Goal: Task Accomplishment & Management: Use online tool/utility

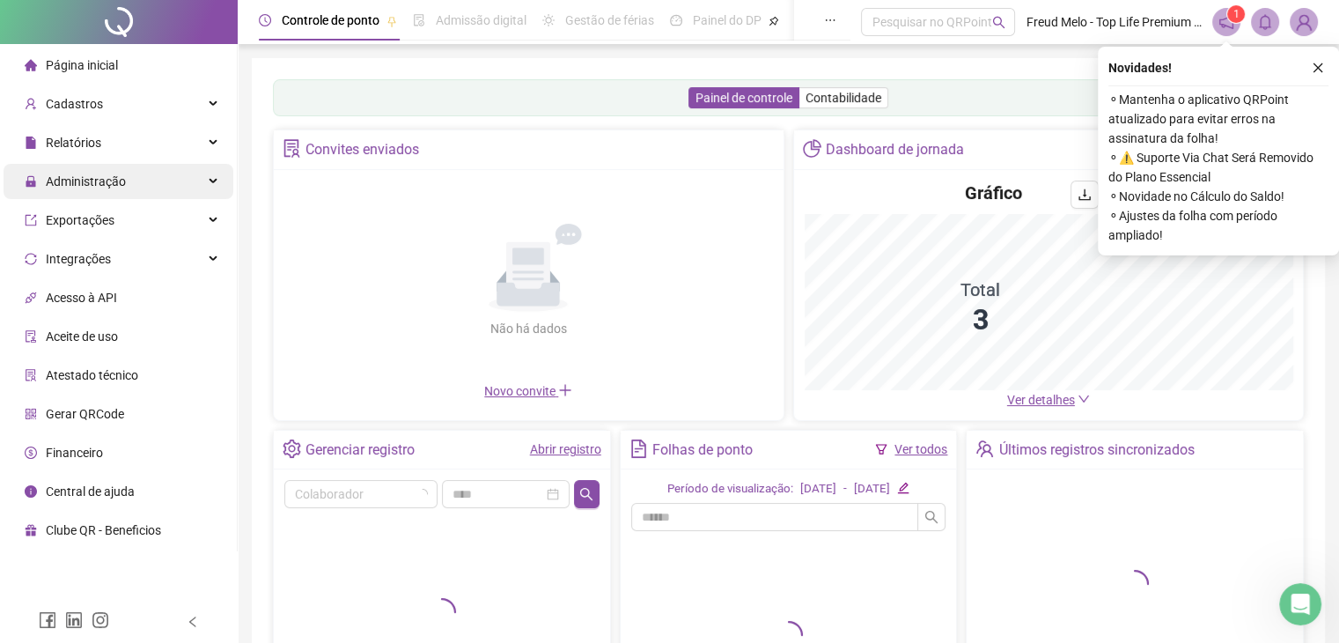
click at [102, 185] on span "Administração" at bounding box center [86, 181] width 80 height 14
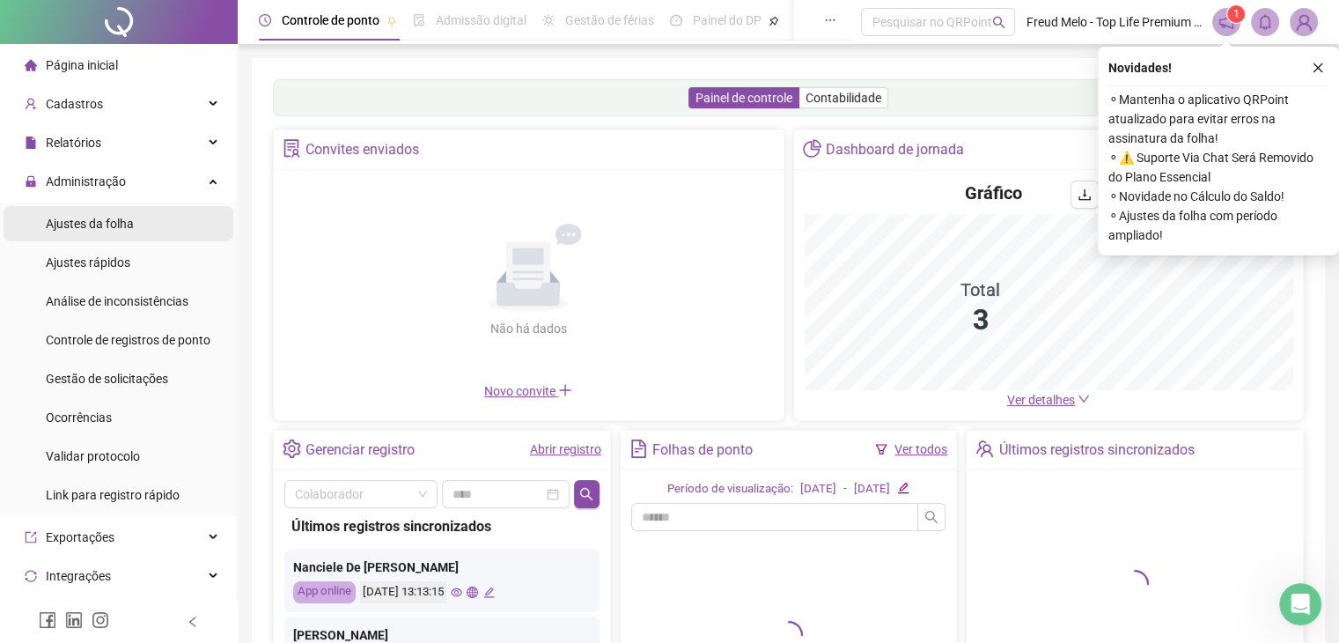
click at [85, 226] on span "Ajustes da folha" at bounding box center [90, 224] width 88 height 14
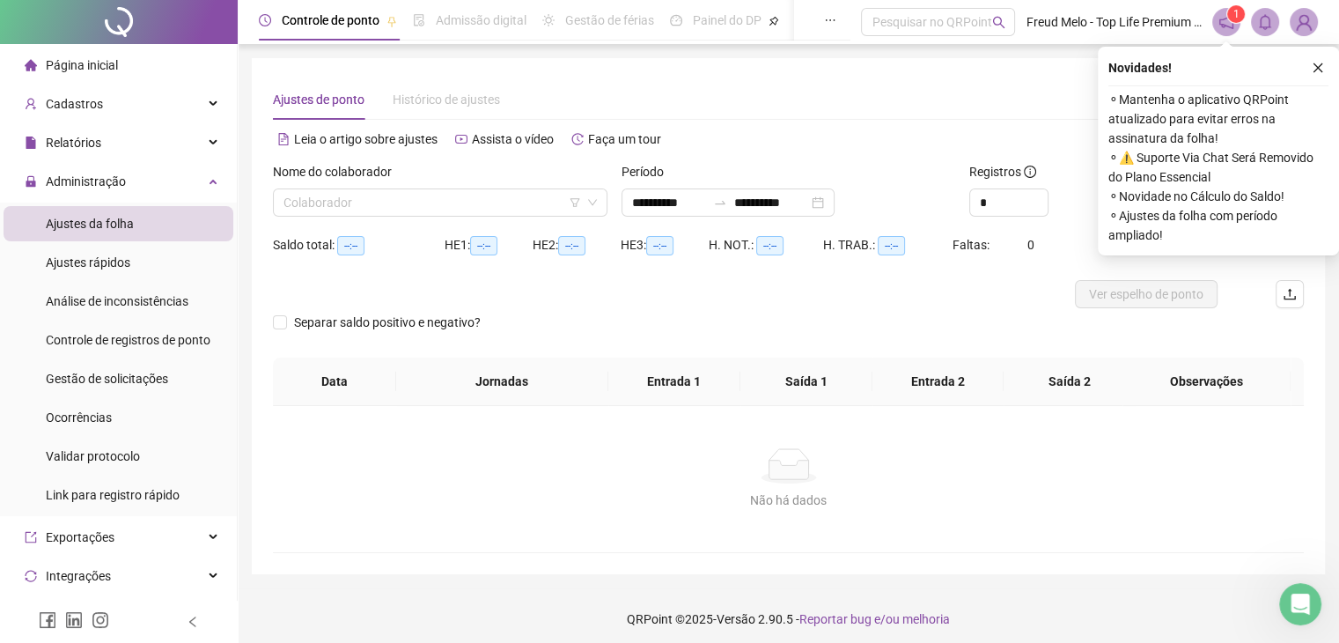
type input "**********"
click at [1322, 64] on icon "close" at bounding box center [1318, 68] width 12 height 12
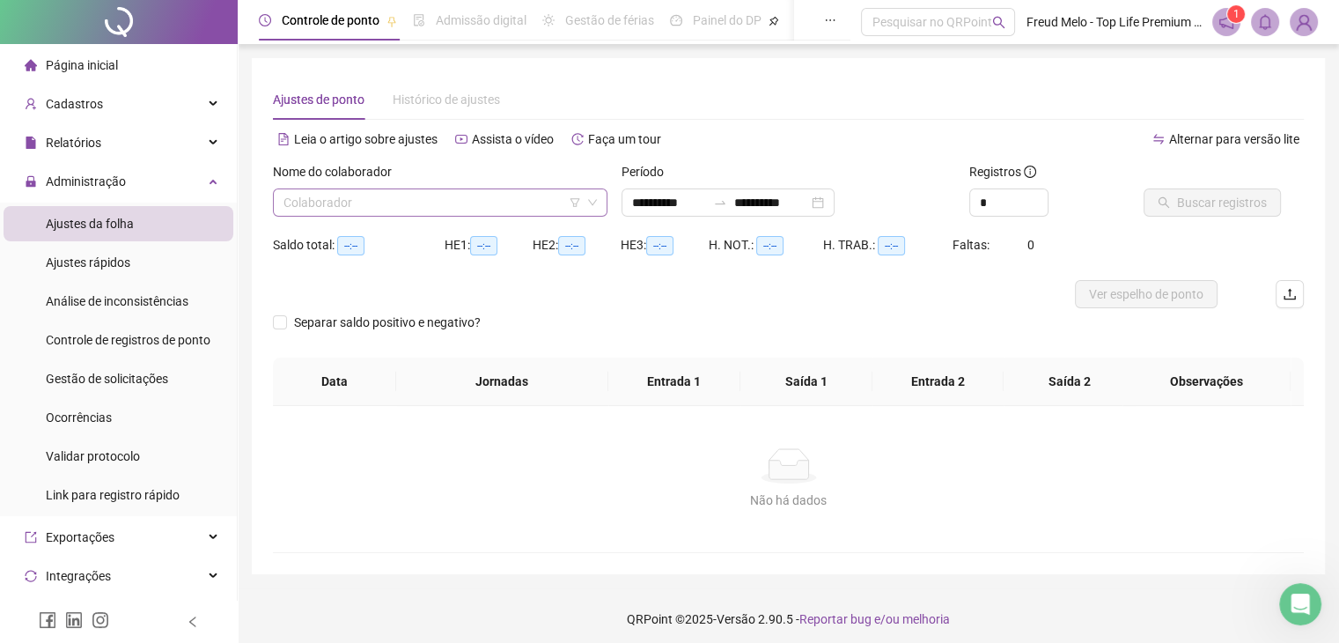
click at [553, 197] on input "search" at bounding box center [432, 202] width 298 height 26
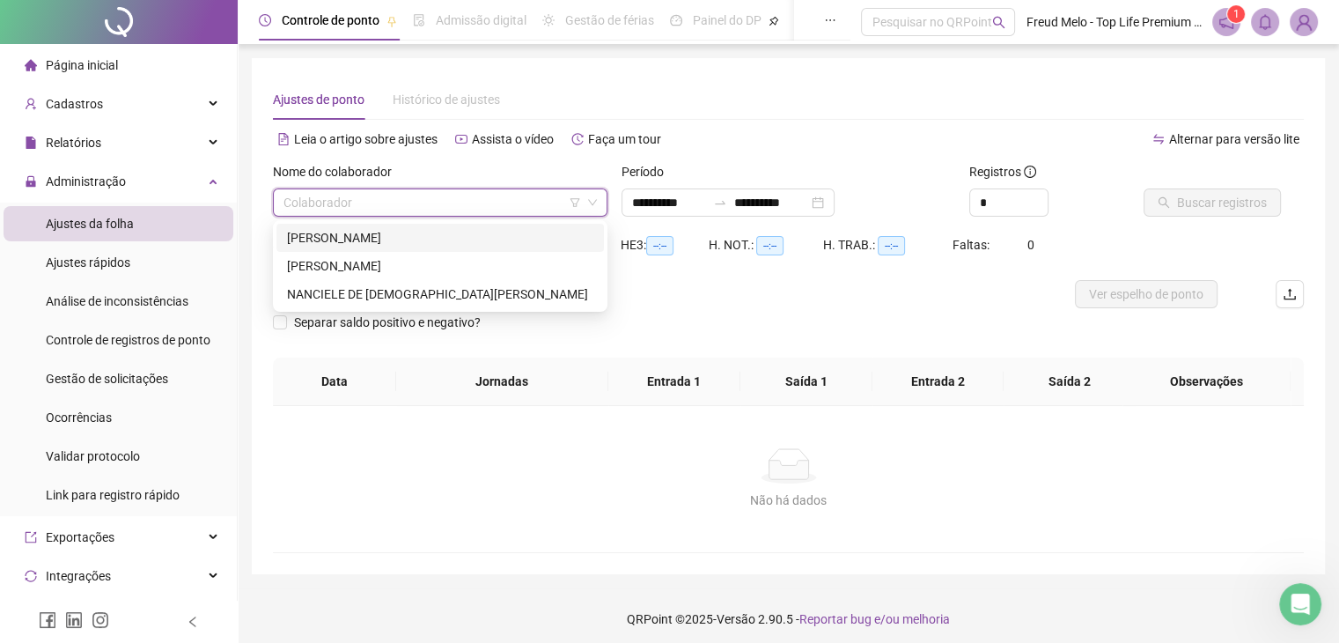
click at [500, 240] on div "[PERSON_NAME]" at bounding box center [440, 237] width 306 height 19
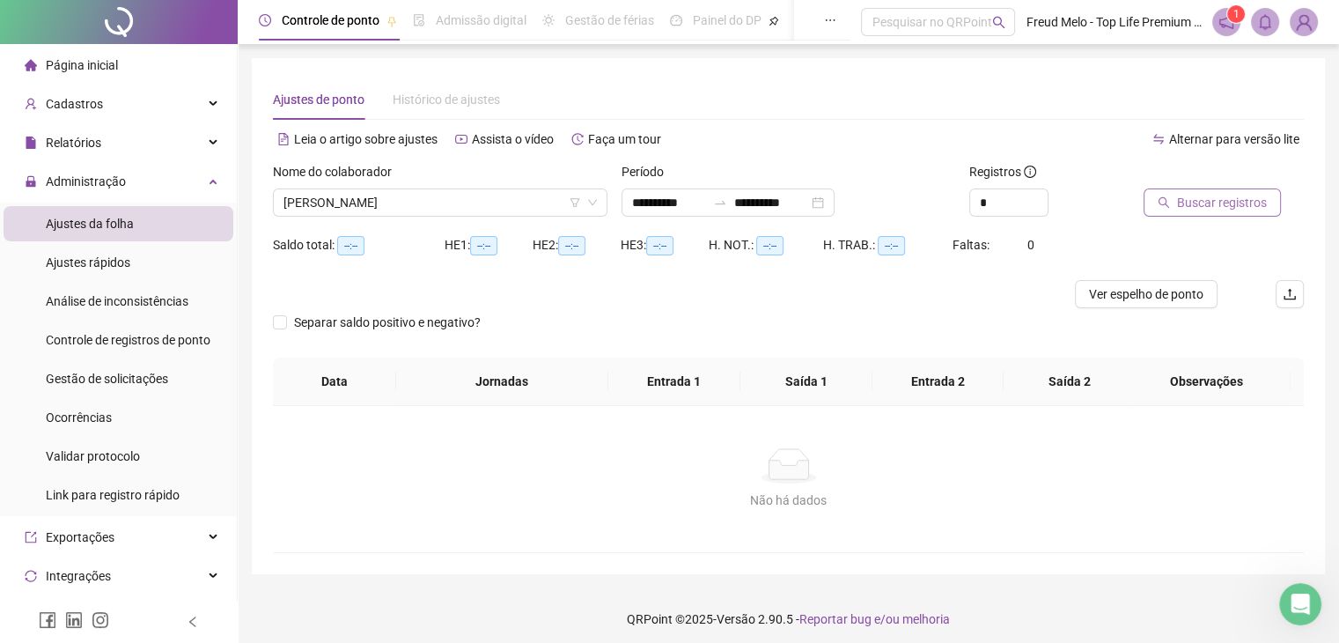
click at [1183, 202] on span "Buscar registros" at bounding box center [1222, 202] width 90 height 19
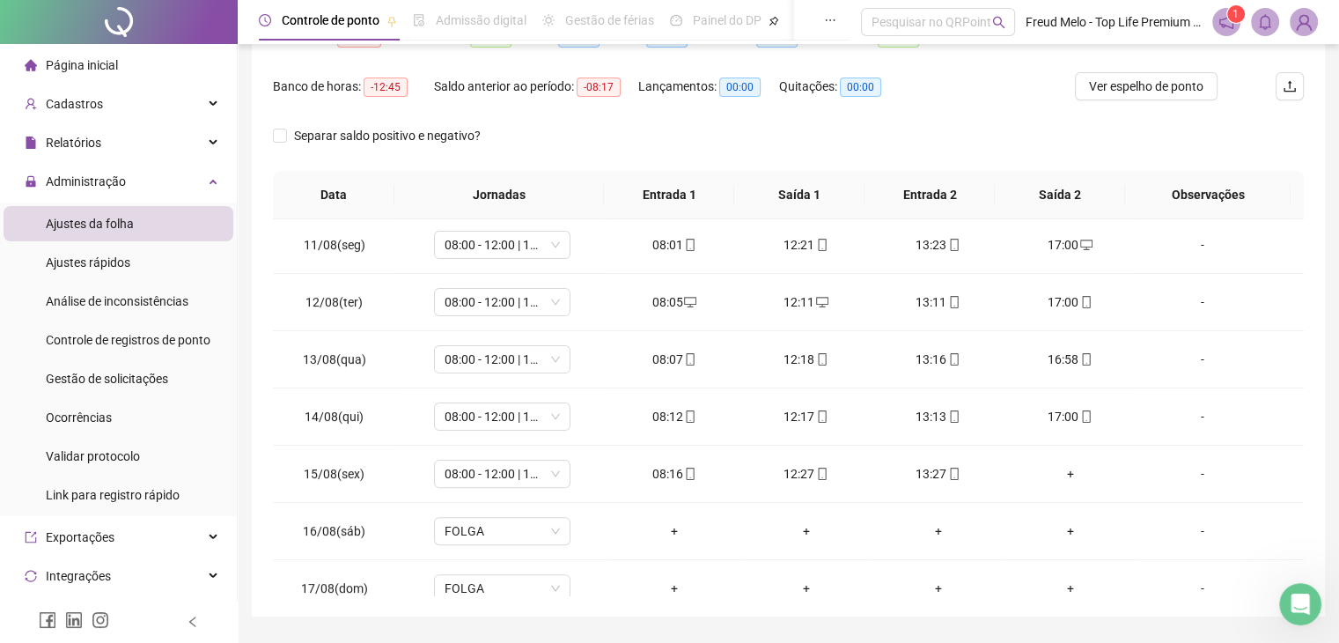
scroll to position [593, 0]
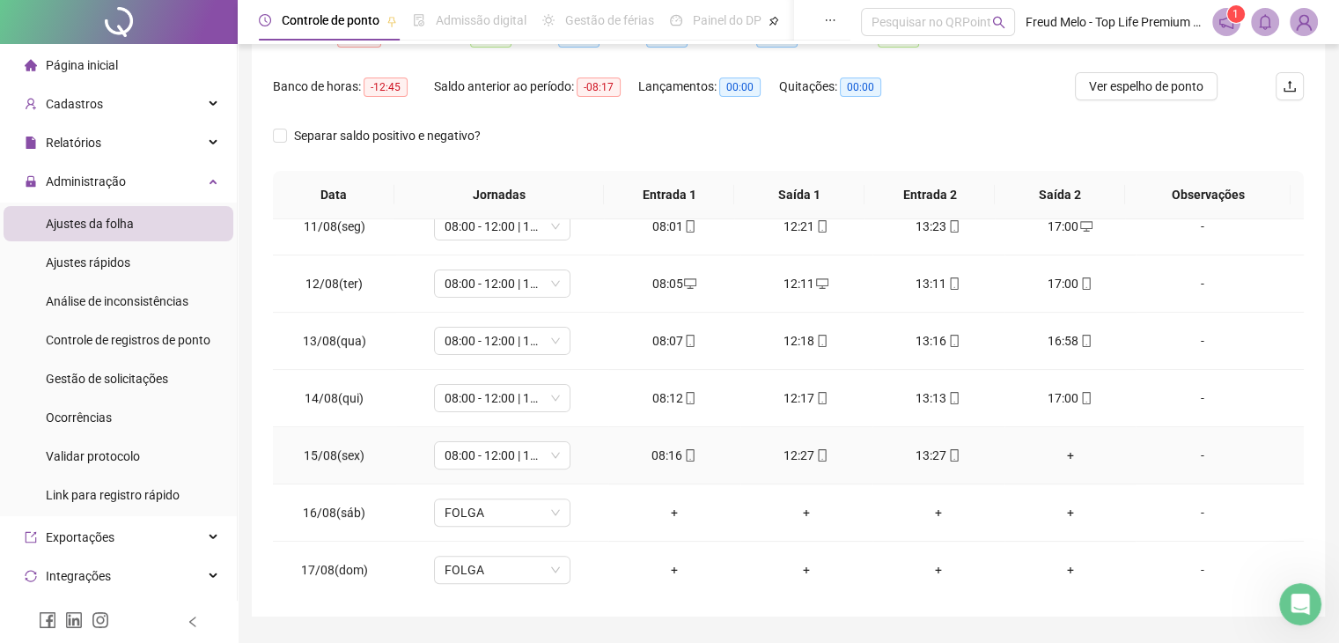
click at [1060, 456] on div "+" at bounding box center [1071, 454] width 104 height 19
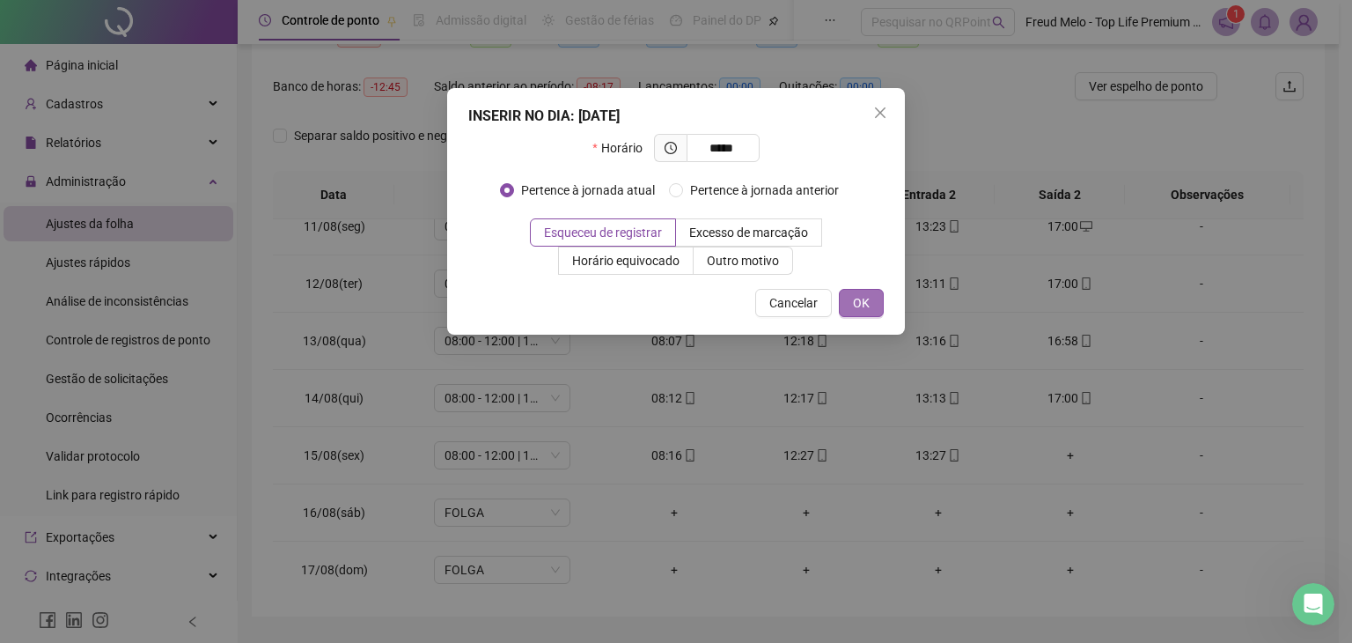
type input "*****"
click at [863, 304] on span "OK" at bounding box center [861, 302] width 17 height 19
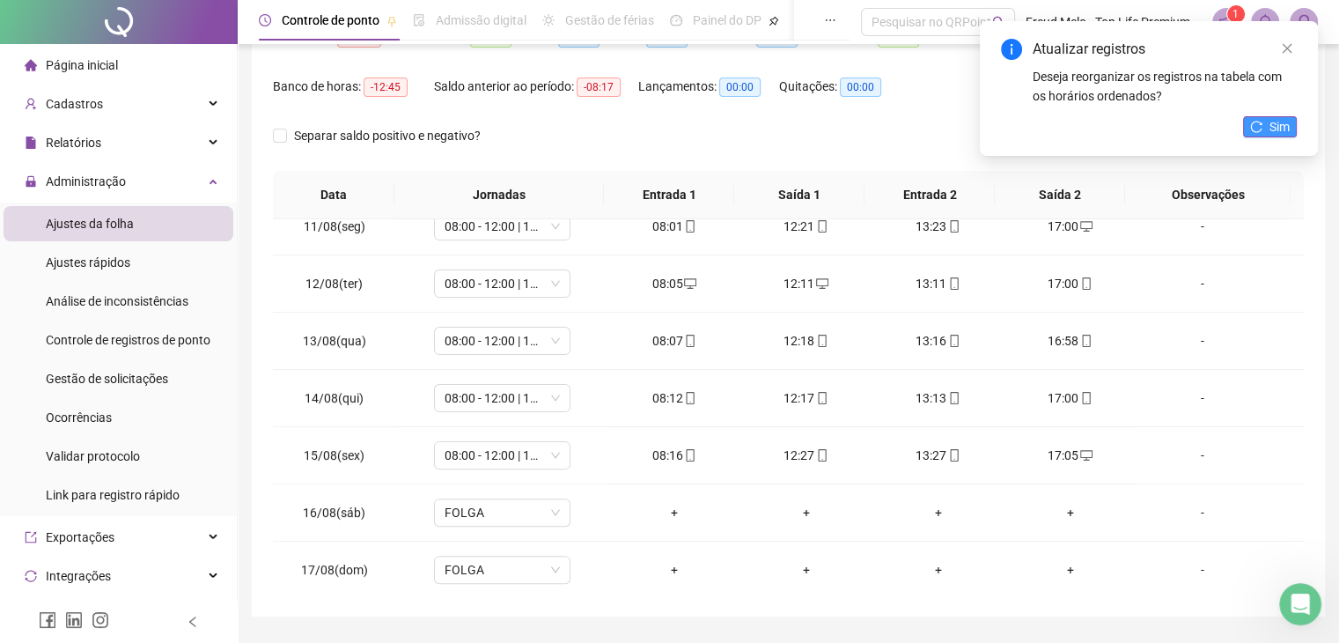
click at [1289, 124] on span "Sim" at bounding box center [1280, 126] width 20 height 19
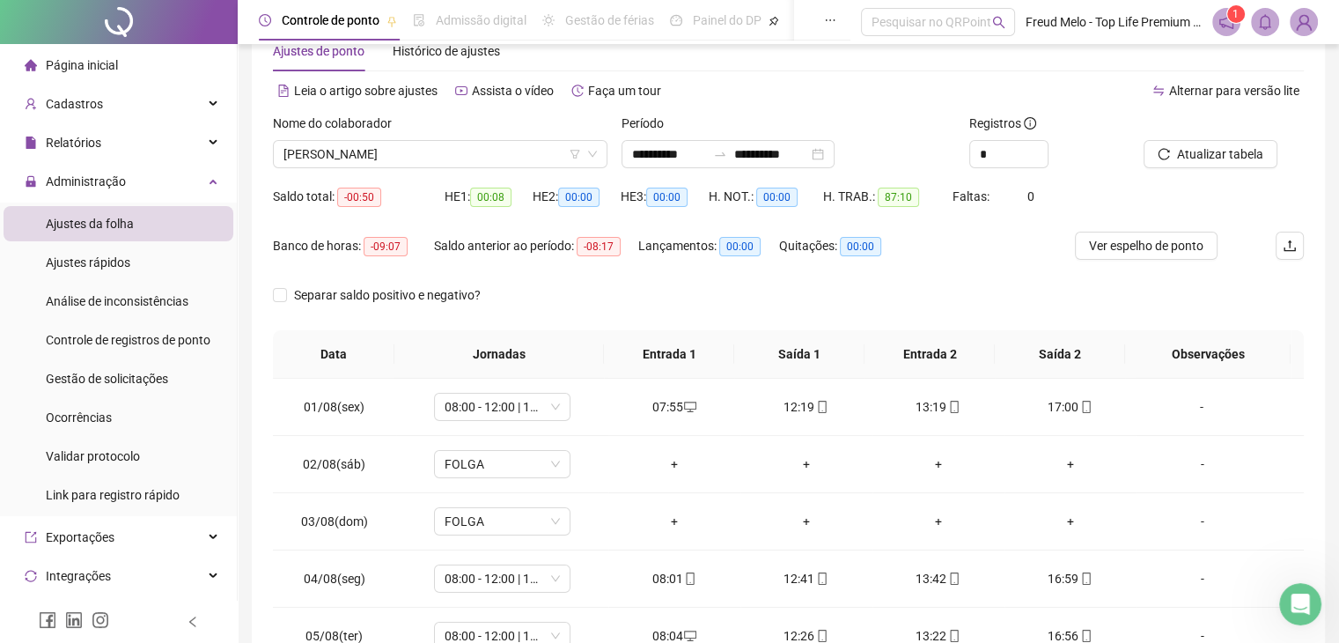
scroll to position [47, 0]
click at [785, 155] on input "**********" at bounding box center [771, 155] width 74 height 19
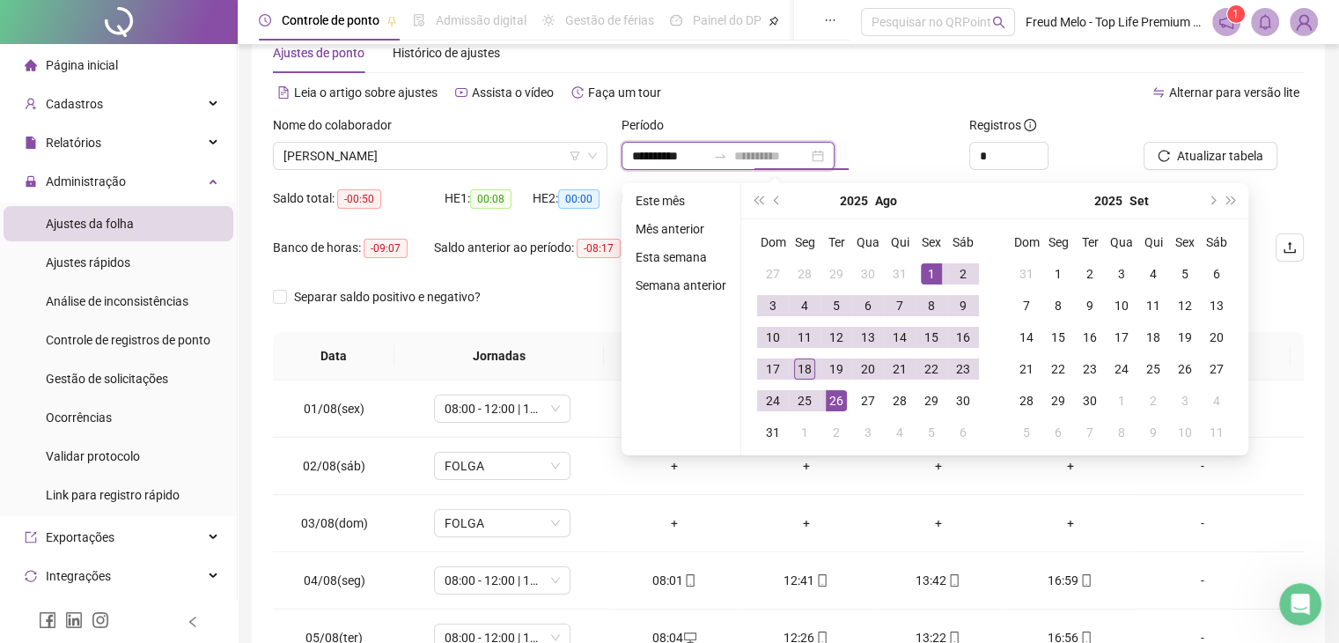
type input "**********"
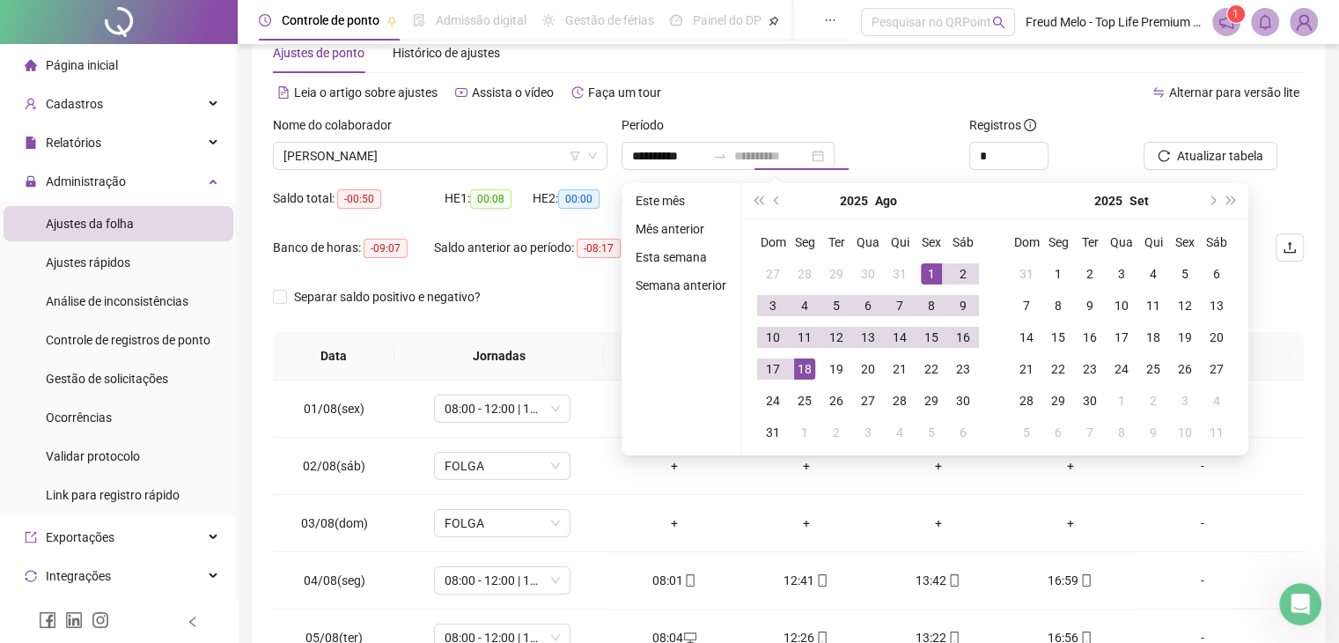
click at [802, 369] on div "18" at bounding box center [804, 368] width 21 height 21
type input "**********"
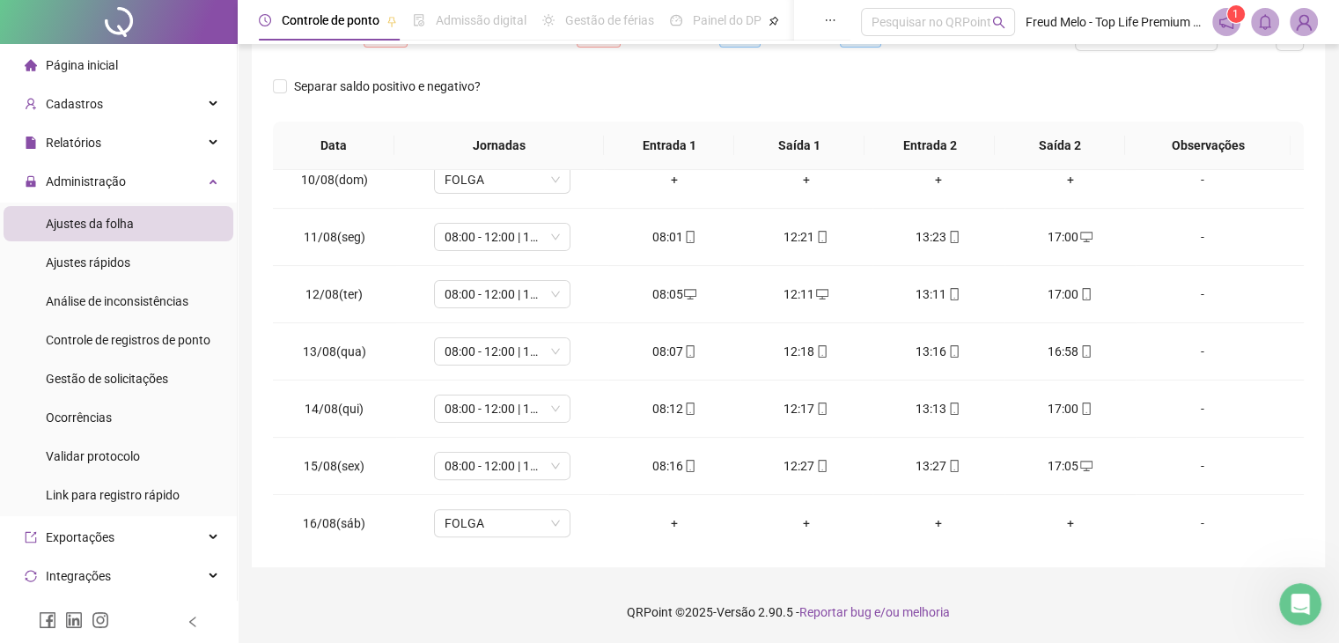
scroll to position [593, 0]
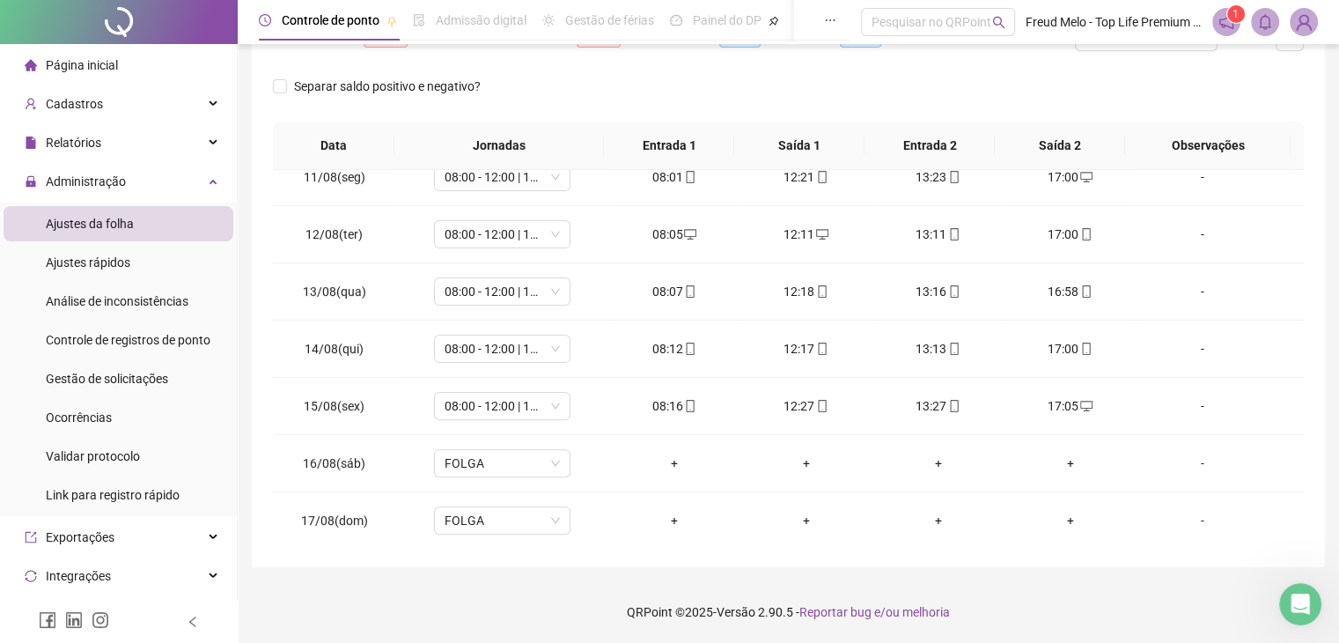
drag, startPoint x: 1296, startPoint y: 318, endPoint x: 6, endPoint y: 14, distance: 1325.1
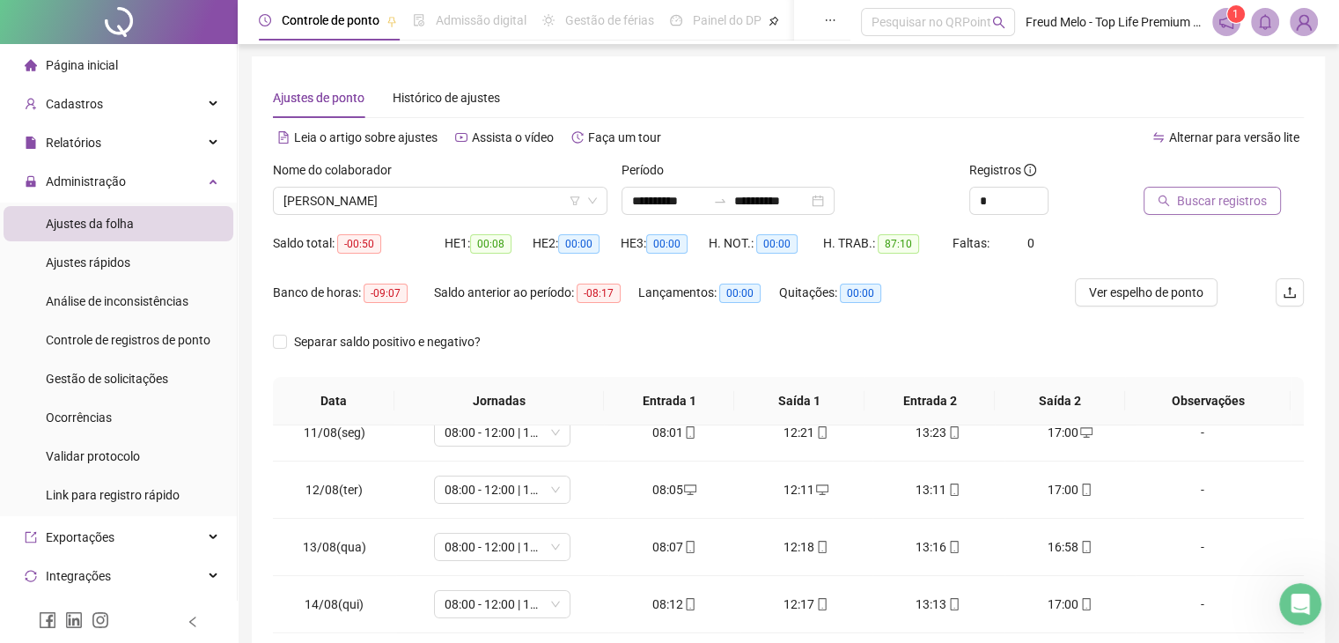
scroll to position [0, 0]
click at [1191, 205] on span "Buscar registros" at bounding box center [1222, 202] width 90 height 19
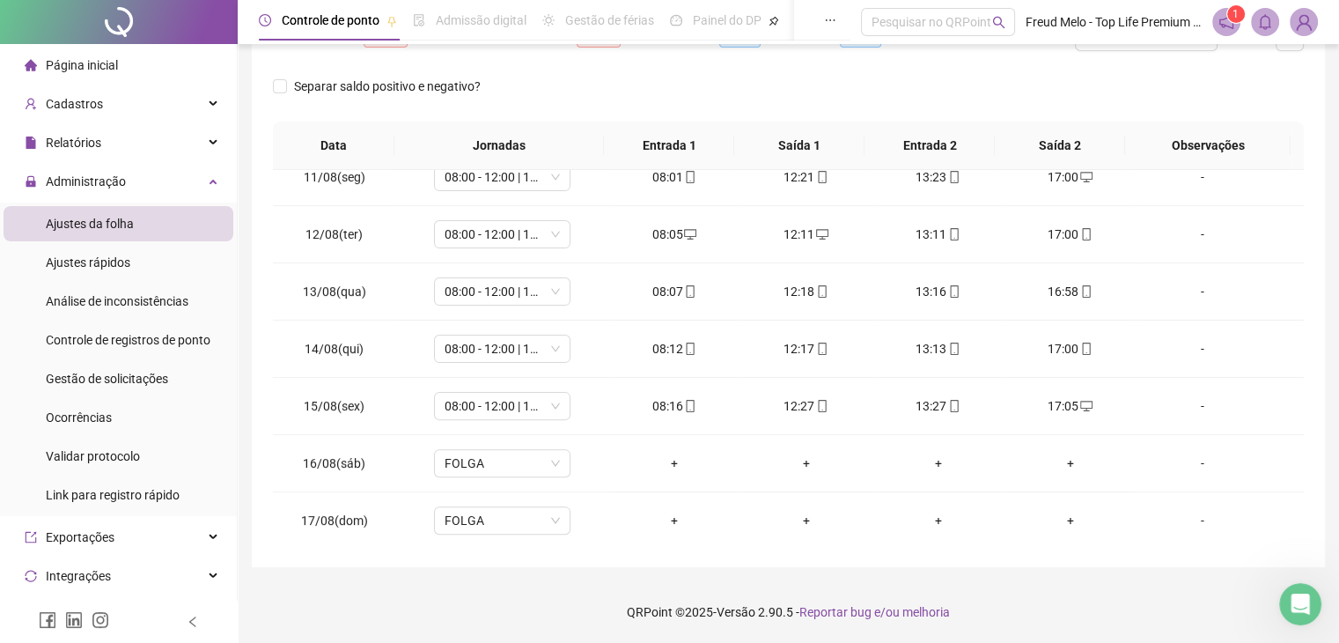
scroll to position [651, 0]
click at [930, 522] on div "+" at bounding box center [939, 520] width 104 height 19
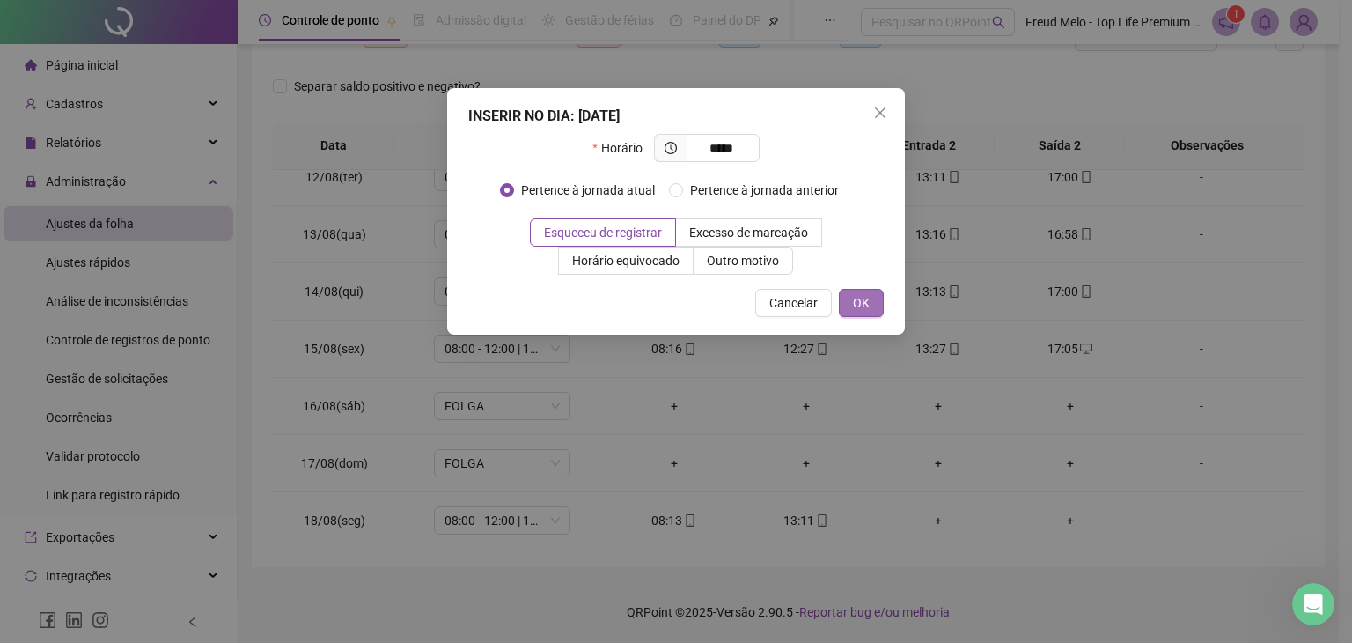
type input "*****"
click at [870, 309] on span "OK" at bounding box center [861, 302] width 17 height 19
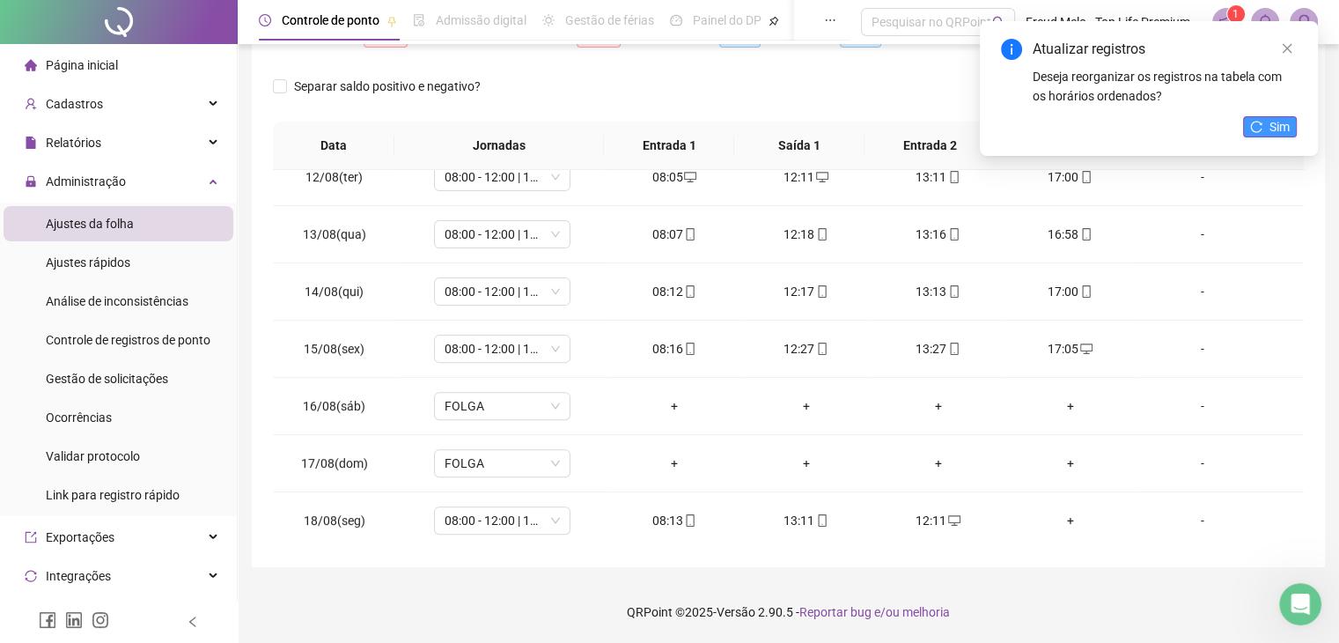
click at [1270, 130] on span "Sim" at bounding box center [1280, 126] width 20 height 19
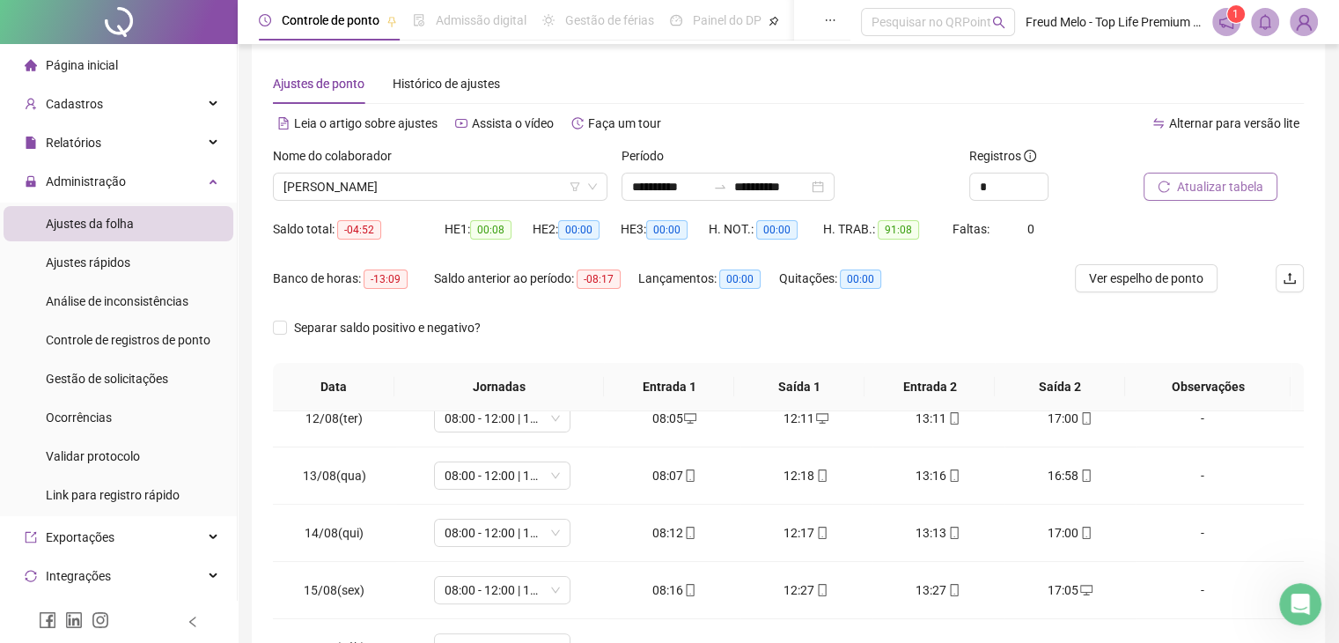
scroll to position [0, 0]
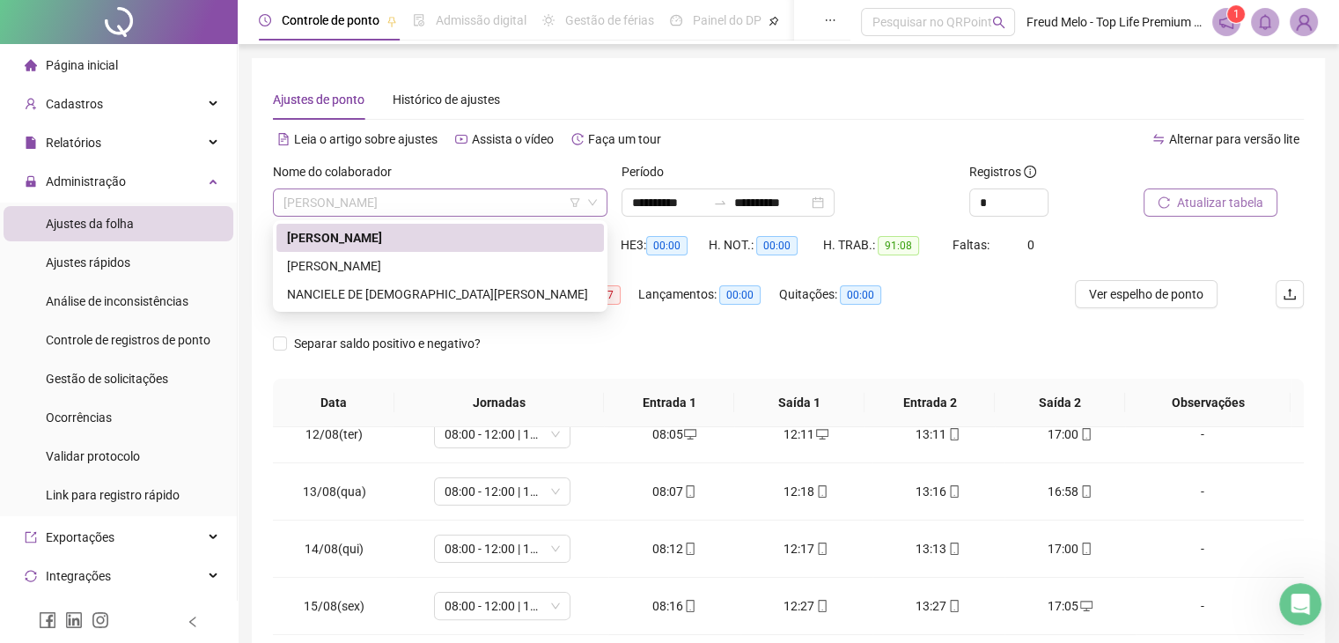
click at [514, 202] on span "[PERSON_NAME]" at bounding box center [439, 202] width 313 height 26
click at [476, 269] on div "[PERSON_NAME]" at bounding box center [440, 265] width 306 height 19
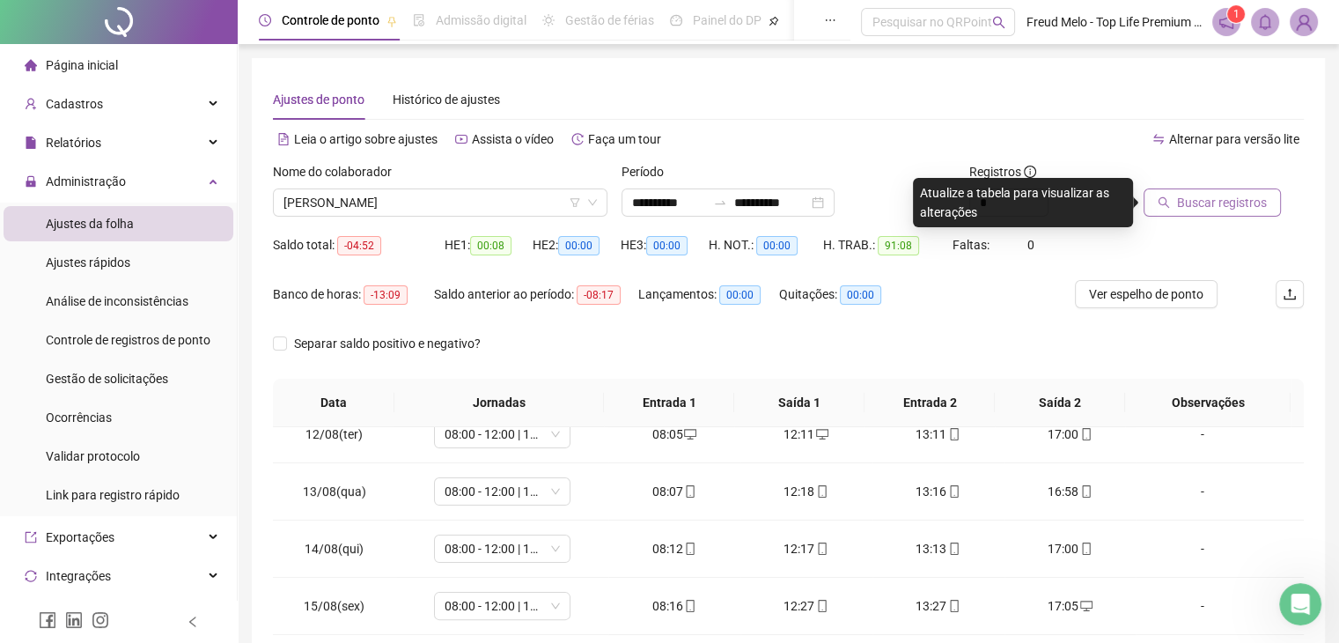
click at [1186, 210] on span "Buscar registros" at bounding box center [1222, 202] width 90 height 19
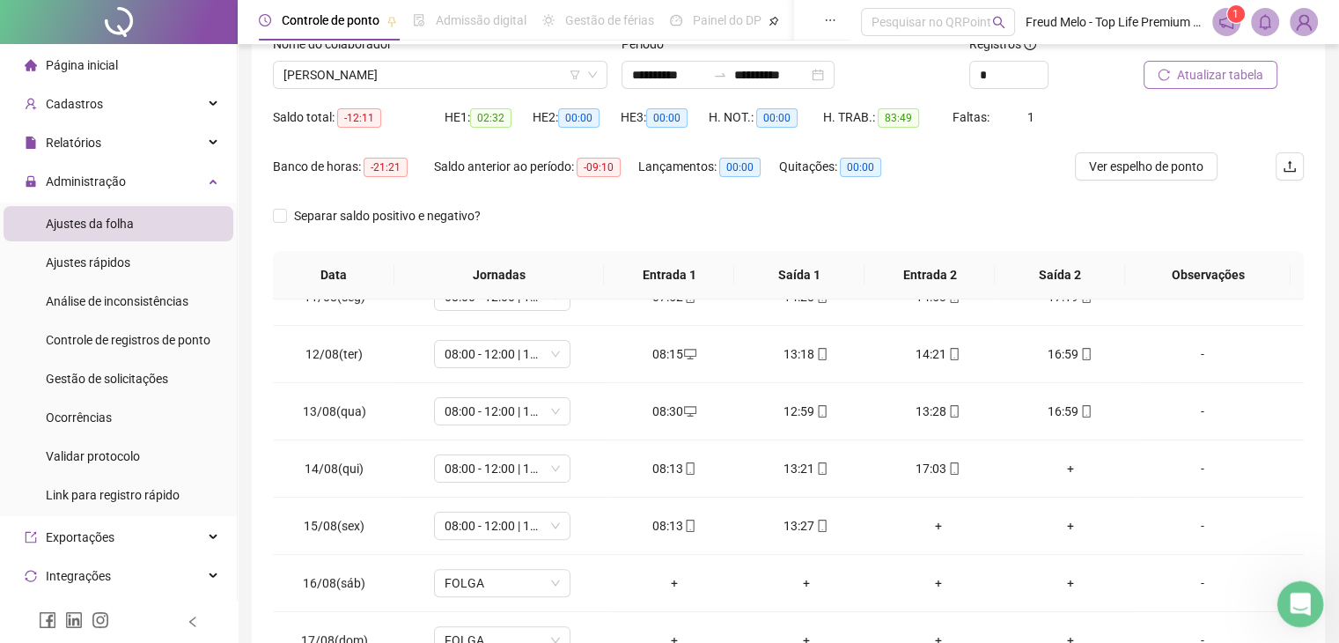
scroll to position [599, 0]
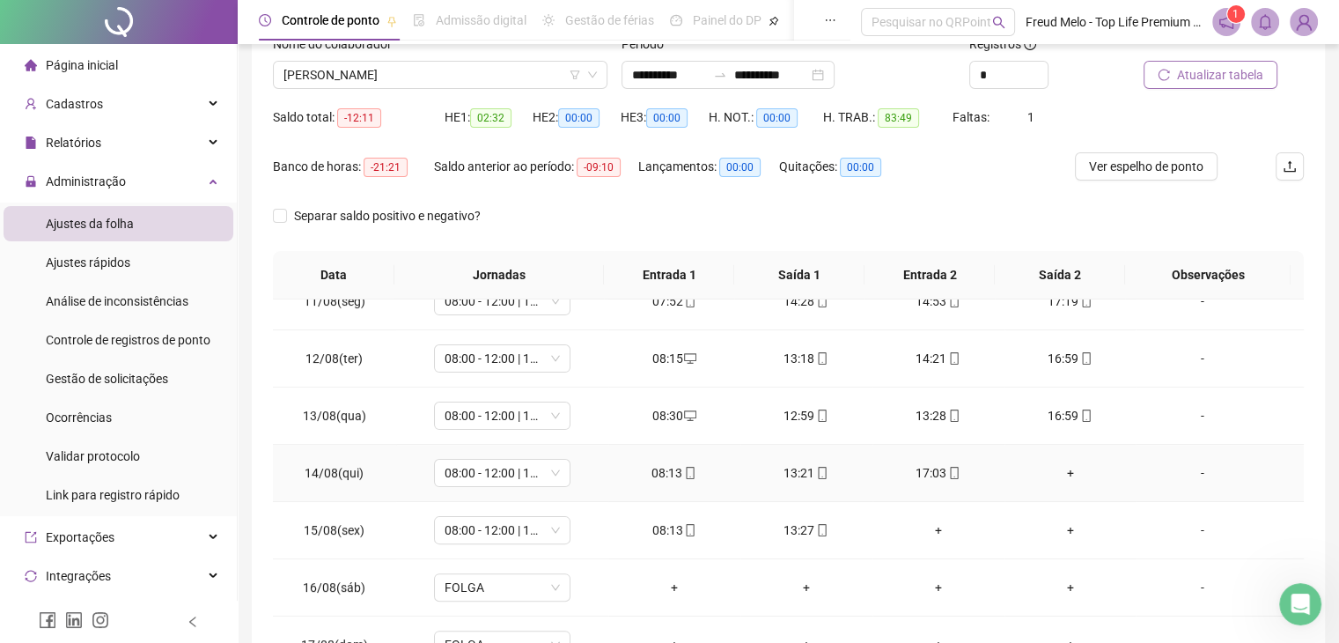
click at [1058, 469] on div "+" at bounding box center [1071, 472] width 104 height 19
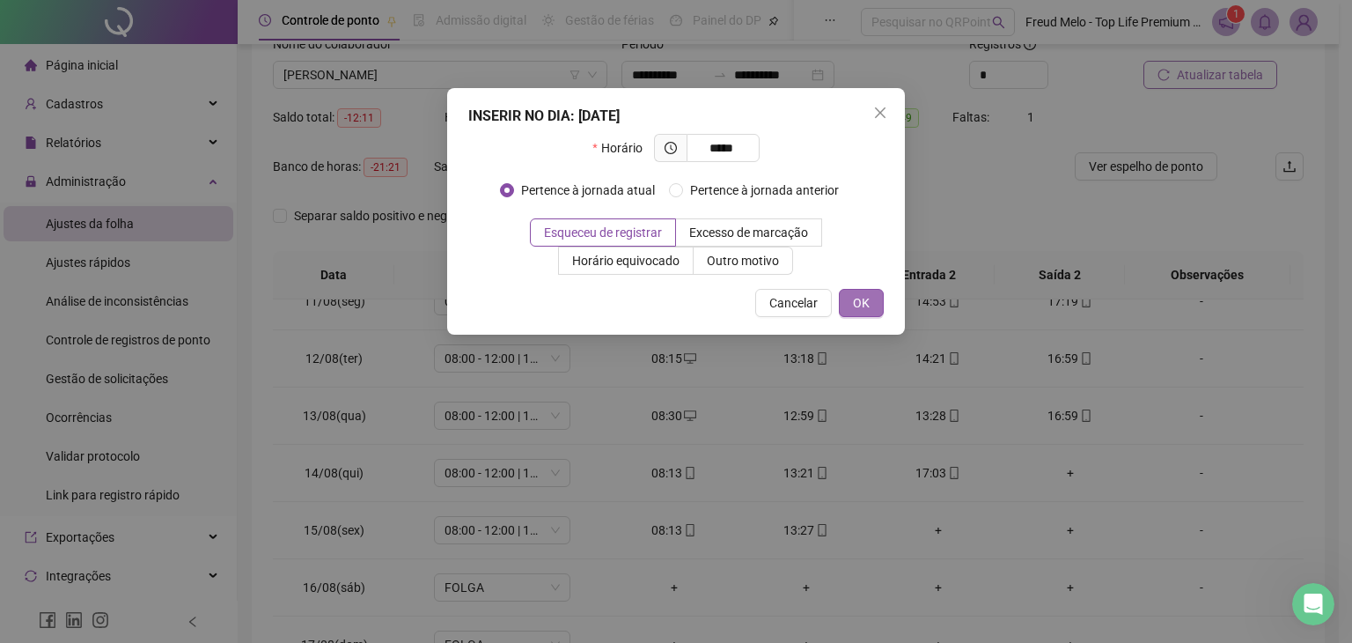
type input "*****"
click at [853, 304] on span "OK" at bounding box center [861, 302] width 17 height 19
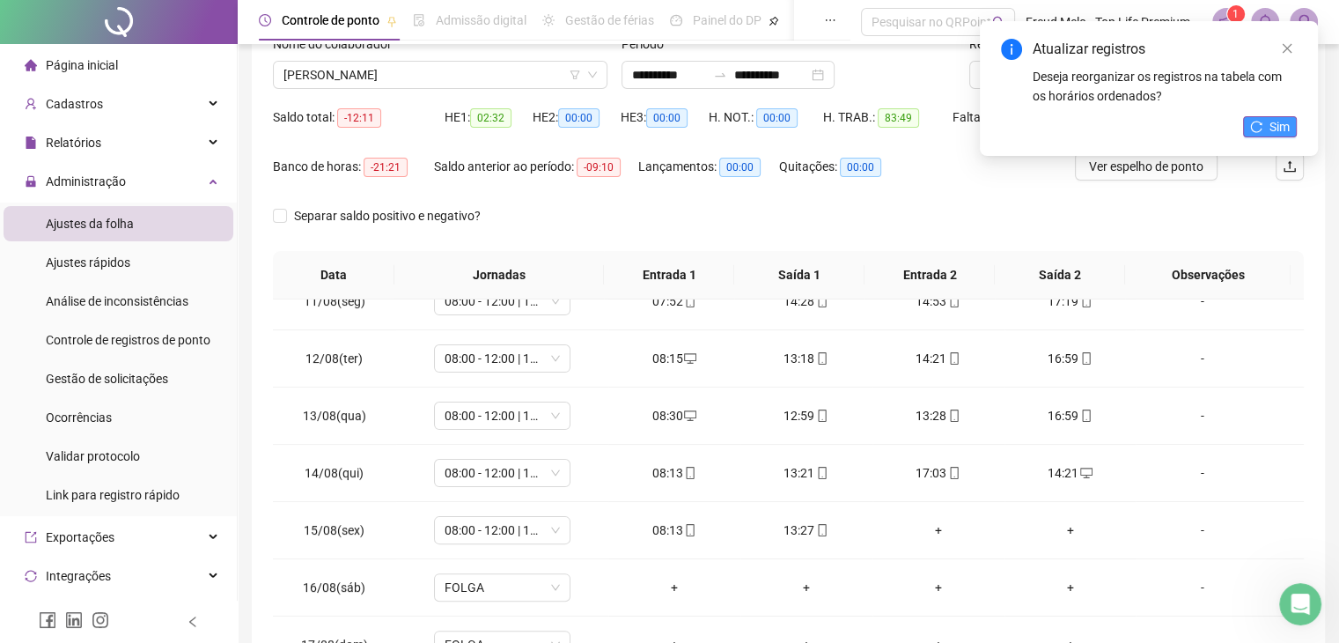
click at [1272, 125] on span "Sim" at bounding box center [1280, 126] width 20 height 19
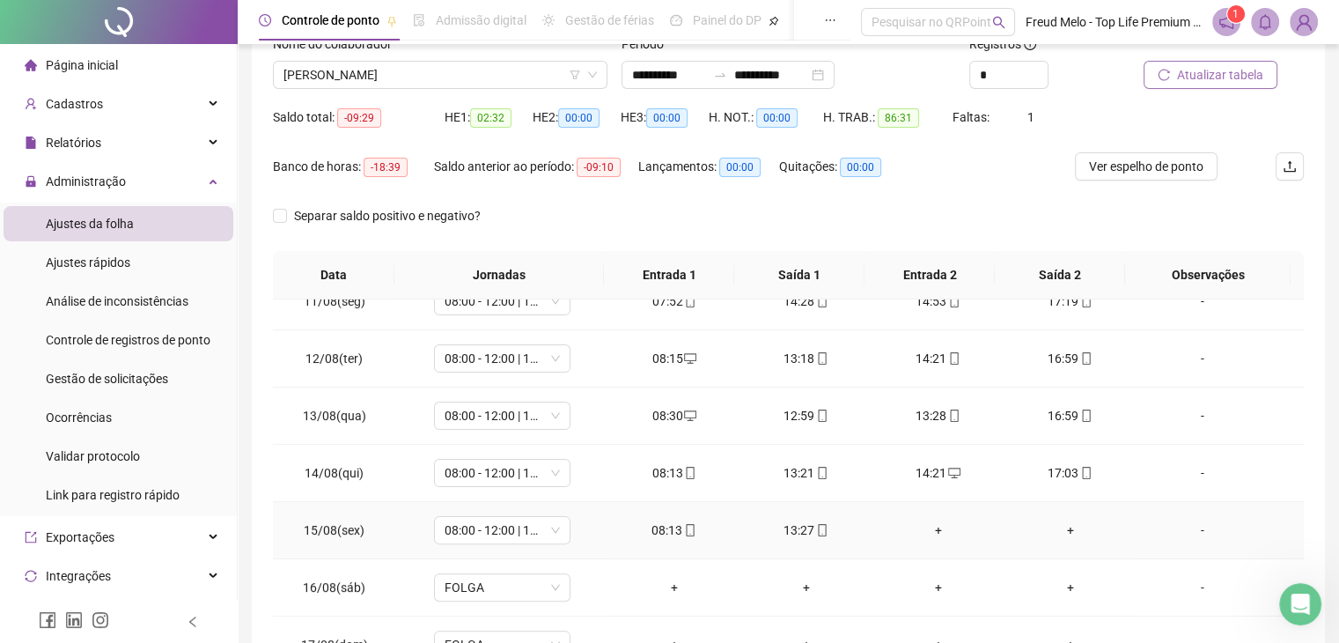
click at [929, 526] on div "+" at bounding box center [939, 529] width 104 height 19
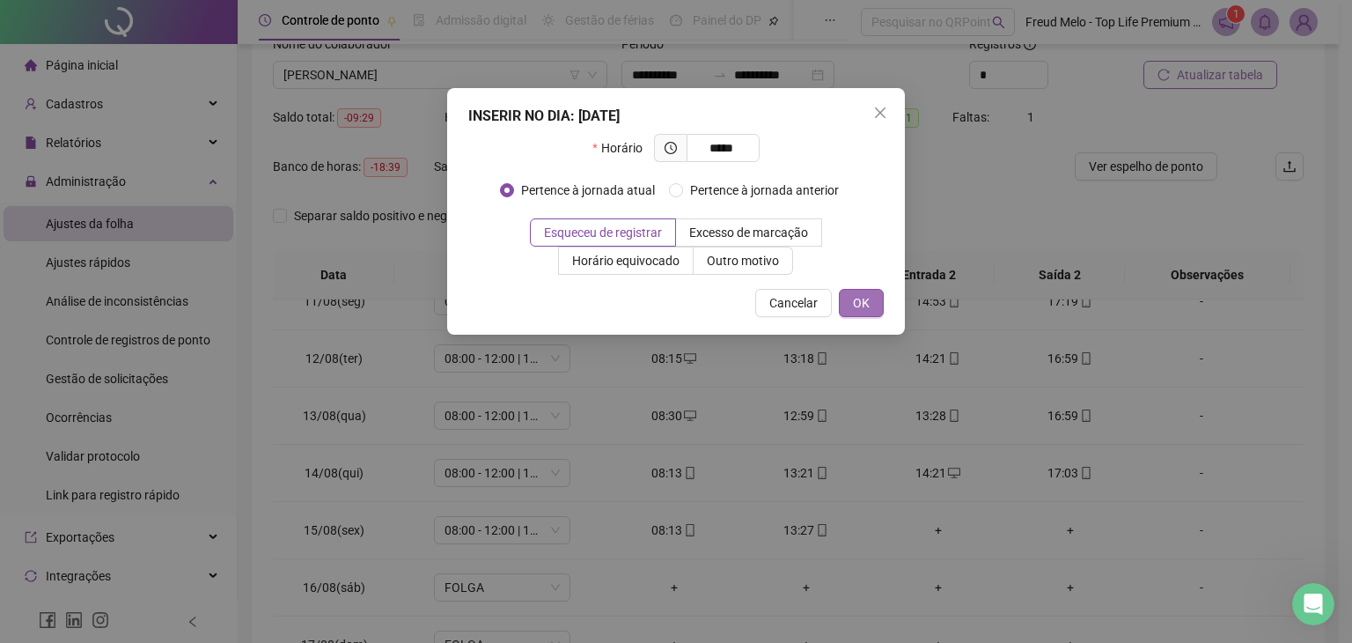
type input "*****"
click at [868, 303] on span "OK" at bounding box center [861, 302] width 17 height 19
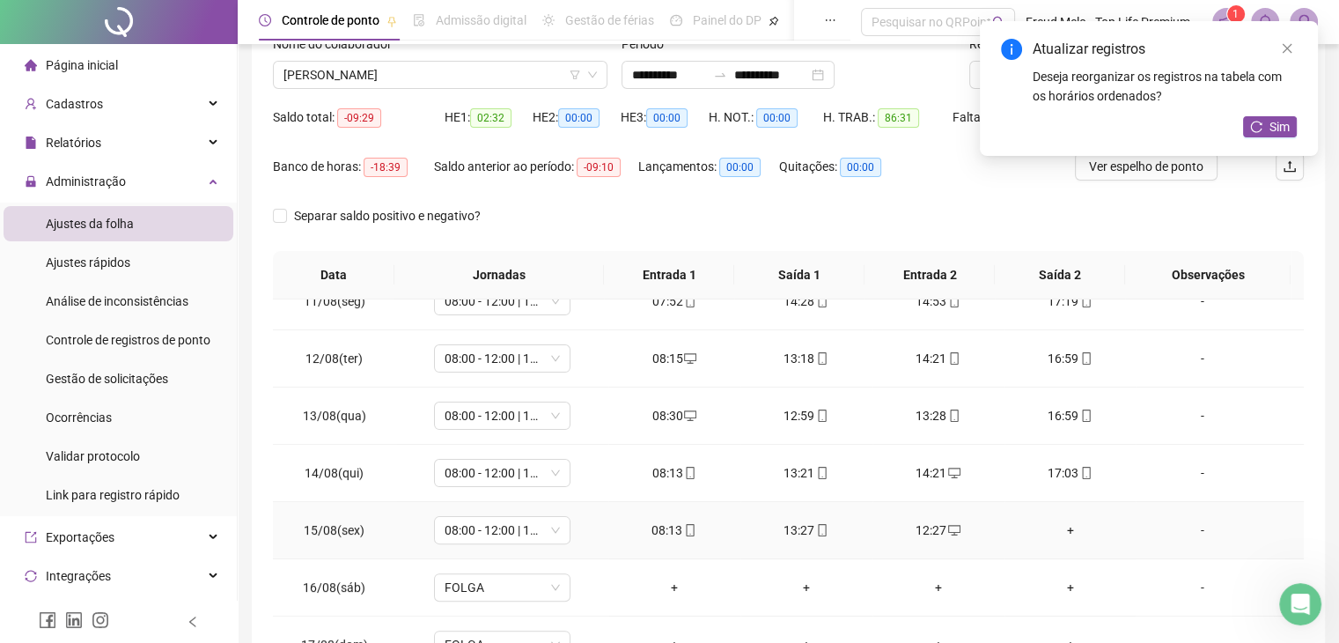
click at [1060, 527] on div "+" at bounding box center [1071, 529] width 104 height 19
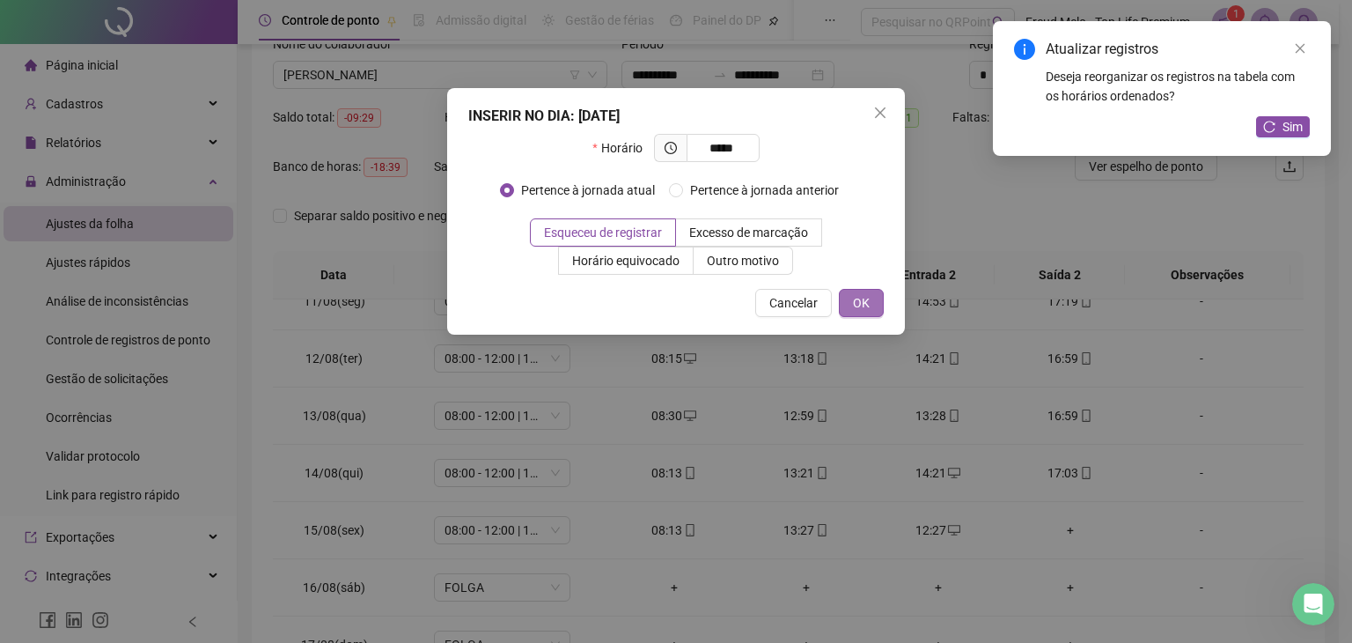
type input "*****"
click at [864, 306] on span "OK" at bounding box center [861, 302] width 17 height 19
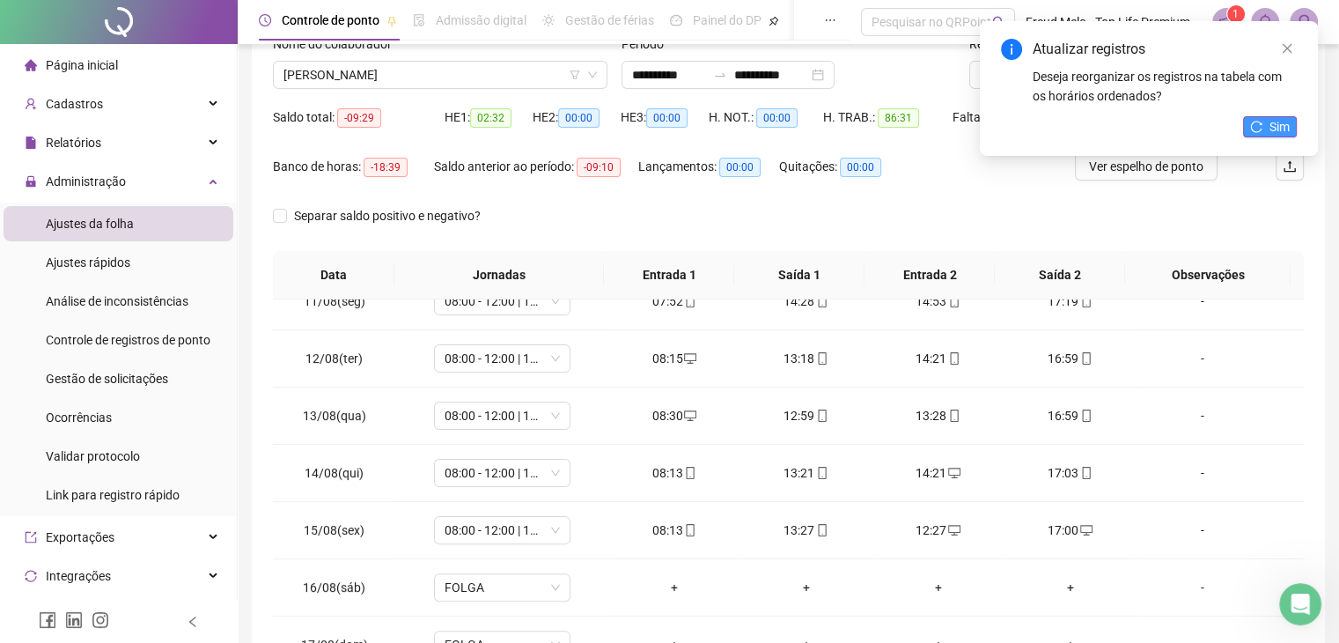
click at [1281, 133] on span "Sim" at bounding box center [1280, 126] width 20 height 19
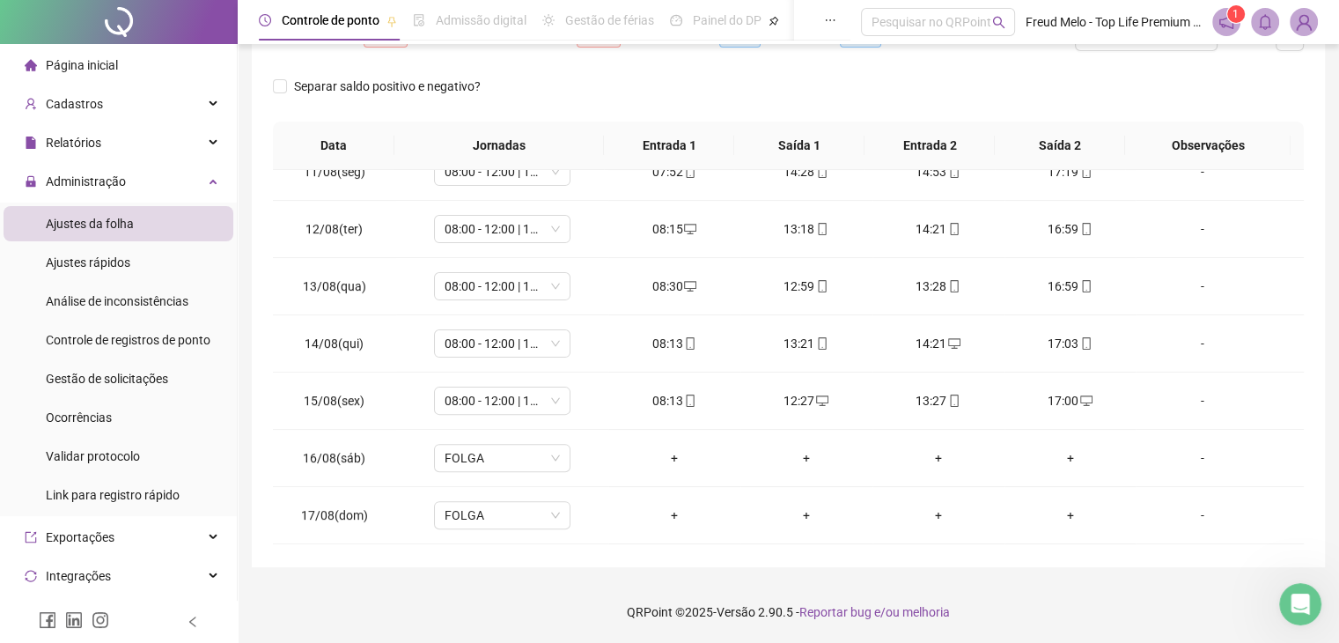
scroll to position [651, 0]
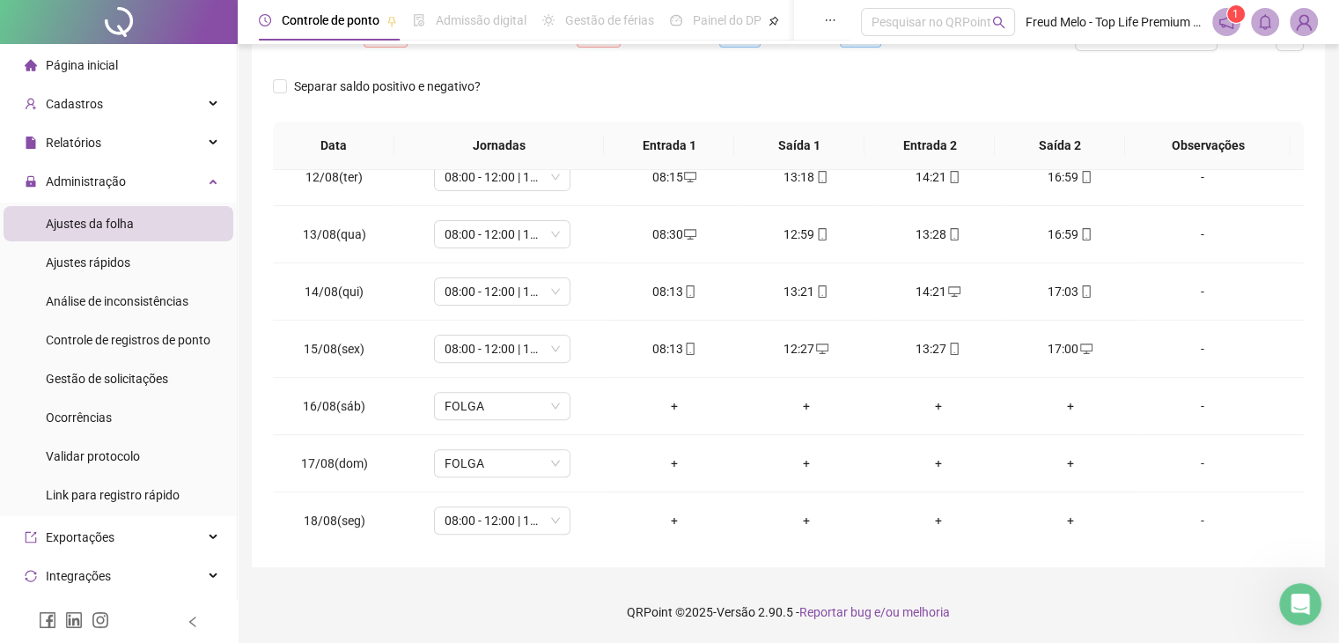
drag, startPoint x: 1293, startPoint y: 499, endPoint x: 18, endPoint y: 1, distance: 1369.6
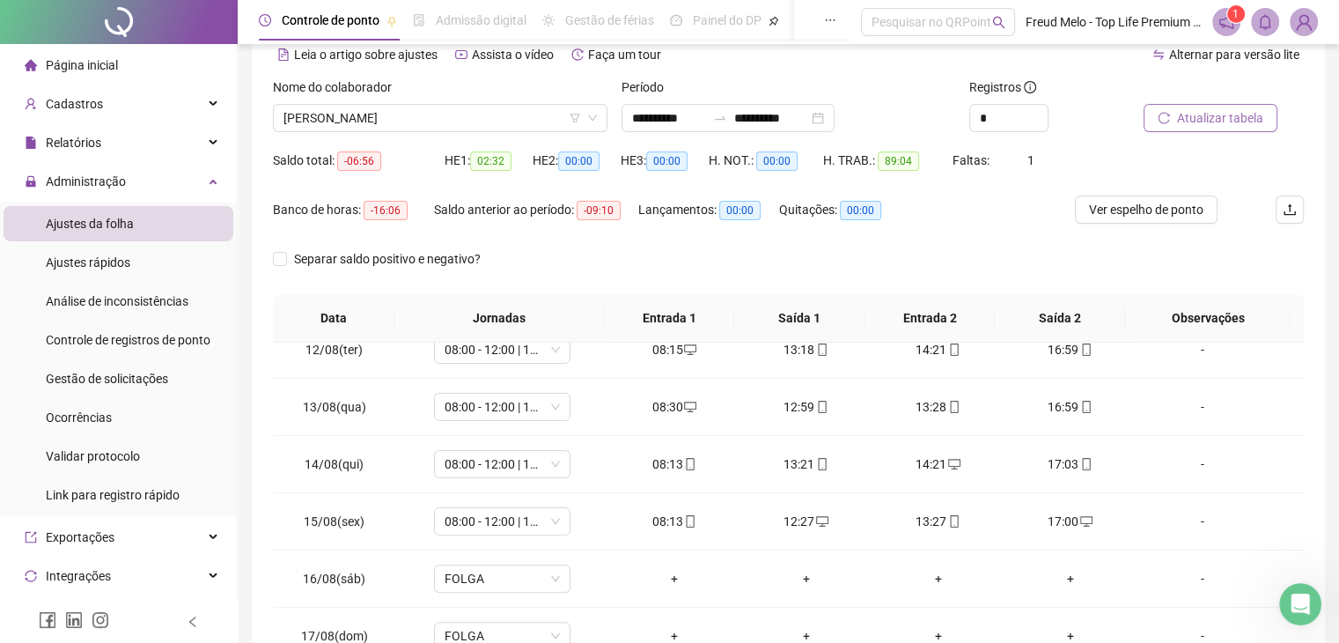
scroll to position [0, 0]
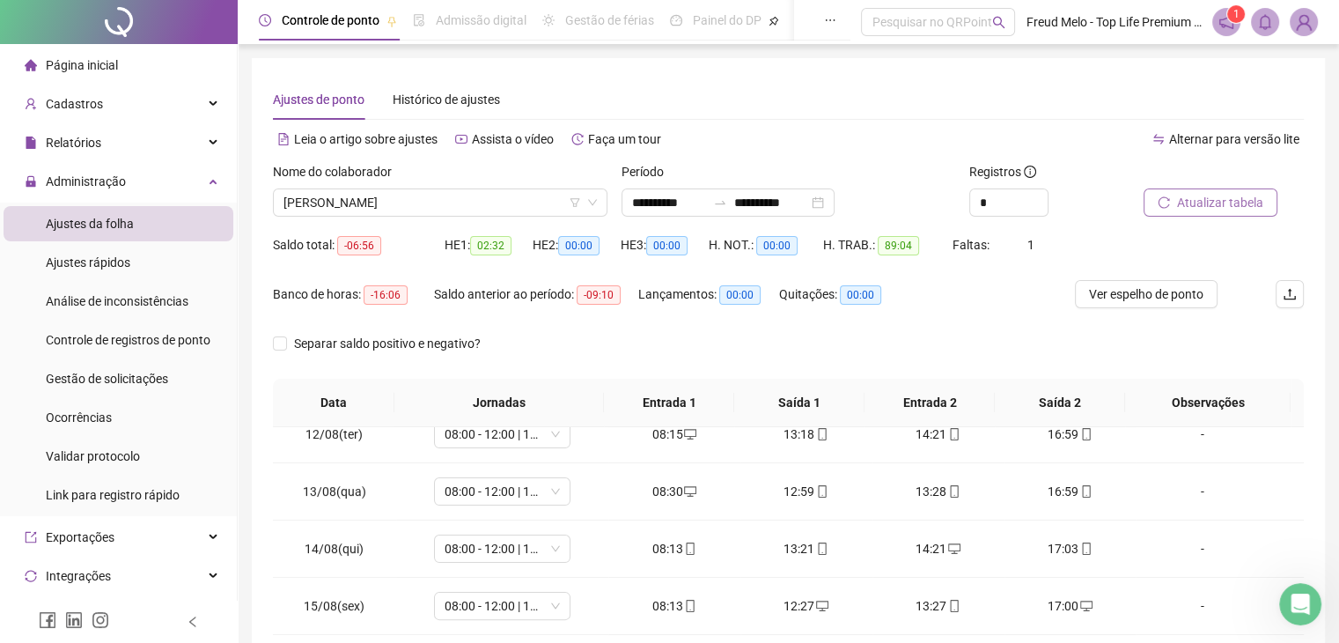
click at [1181, 203] on span "Atualizar tabela" at bounding box center [1220, 202] width 86 height 19
click at [1200, 209] on span "Atualizar tabela" at bounding box center [1220, 202] width 86 height 19
click at [425, 206] on span "[PERSON_NAME]" at bounding box center [439, 202] width 313 height 26
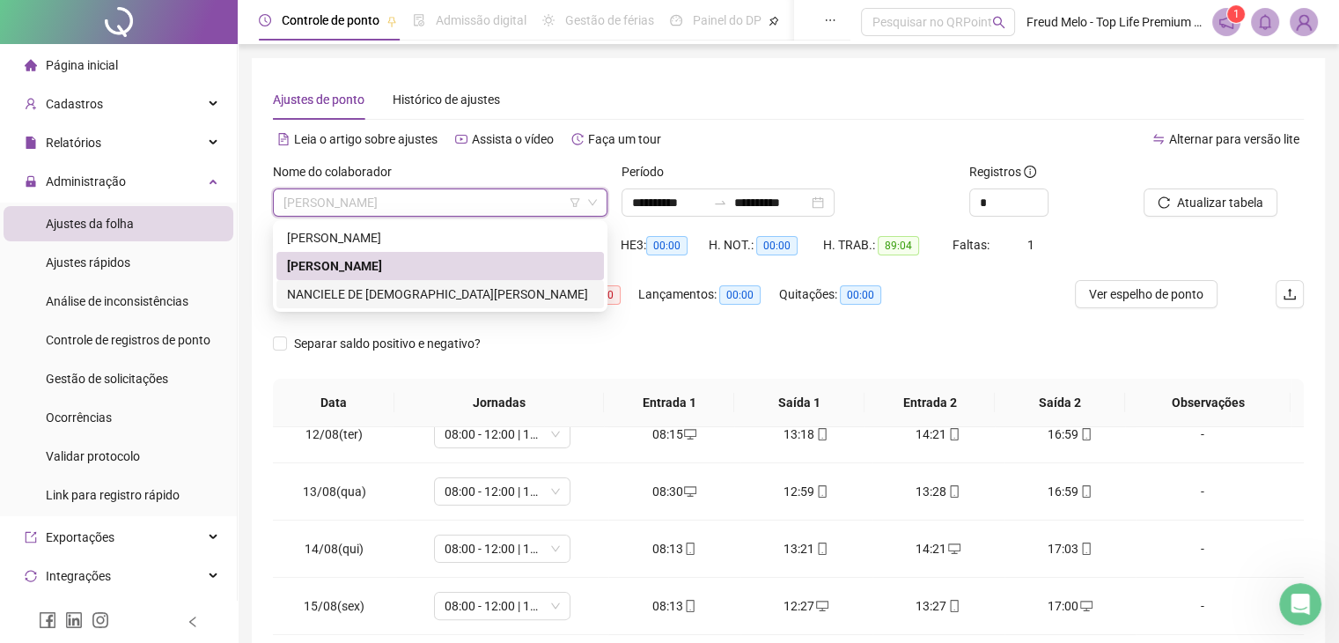
click at [405, 298] on div "NANCIELE DE [DEMOGRAPHIC_DATA][PERSON_NAME]" at bounding box center [440, 293] width 306 height 19
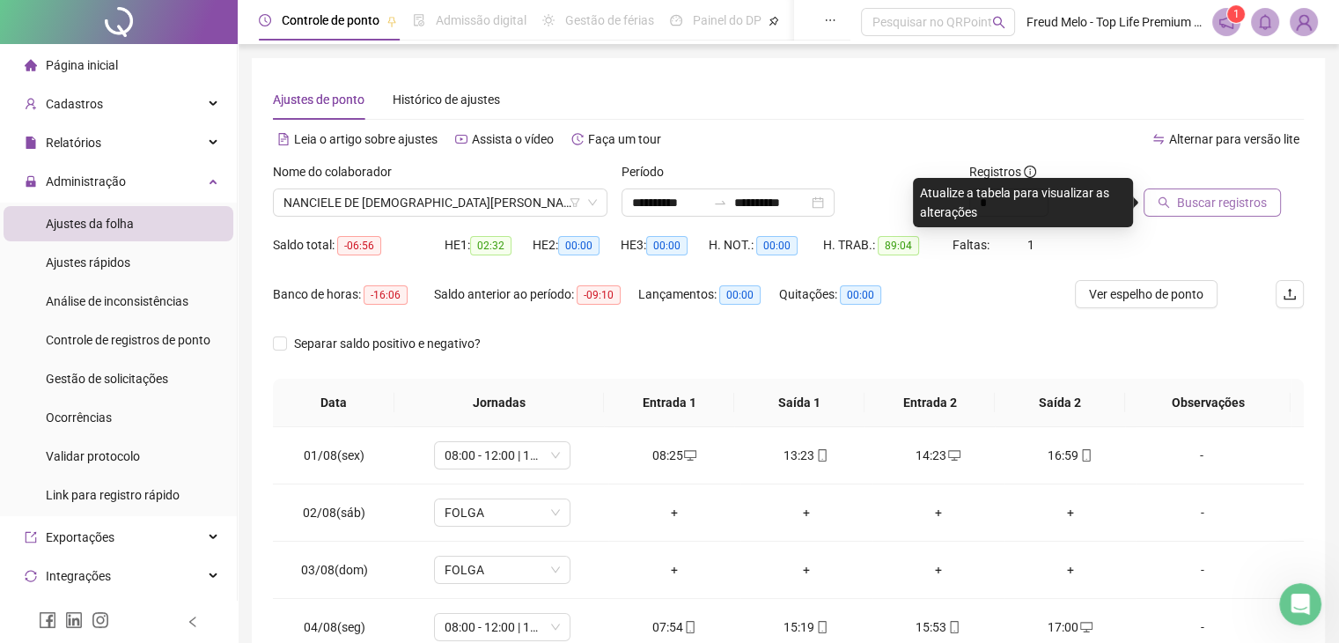
click at [1211, 206] on span "Buscar registros" at bounding box center [1222, 202] width 90 height 19
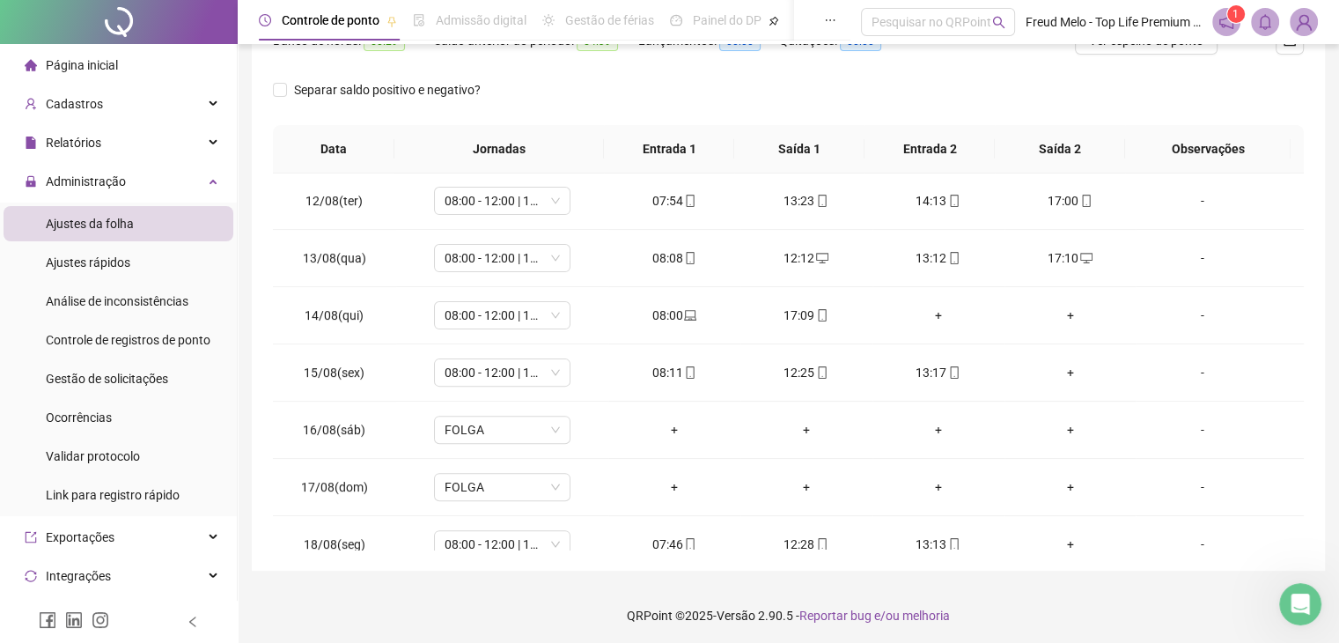
scroll to position [633, 0]
click at [931, 313] on div "+" at bounding box center [939, 312] width 104 height 19
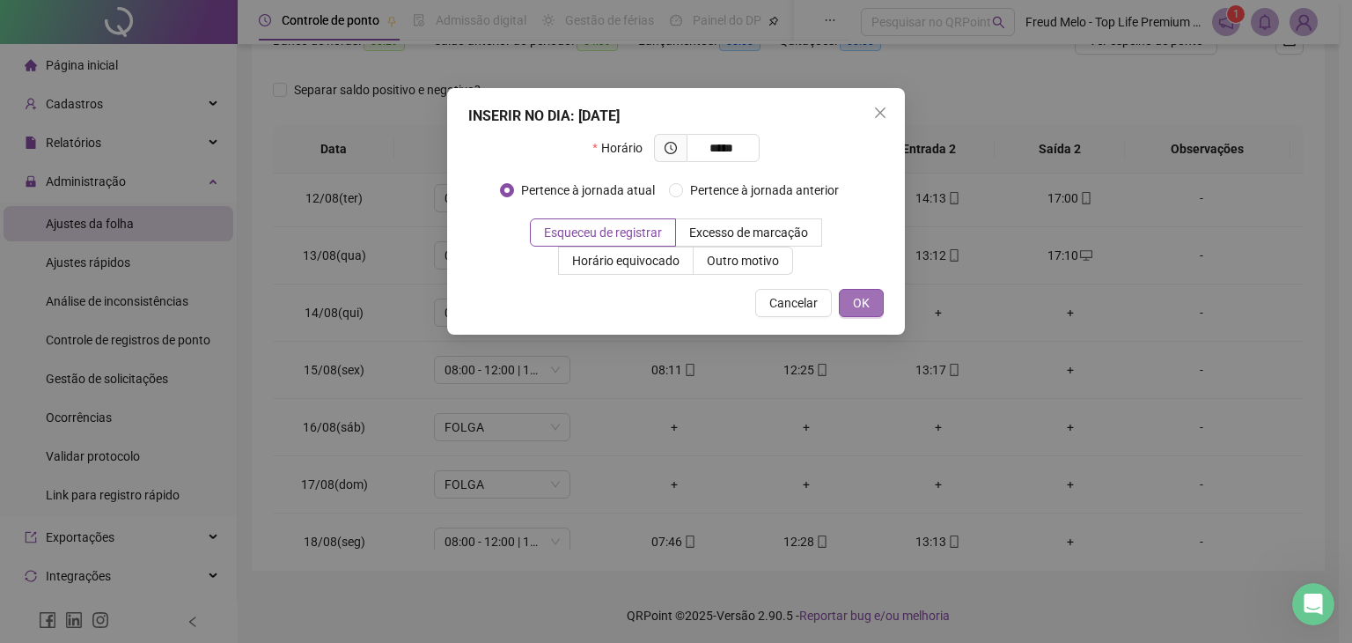
type input "*****"
click at [864, 313] on button "OK" at bounding box center [861, 303] width 45 height 28
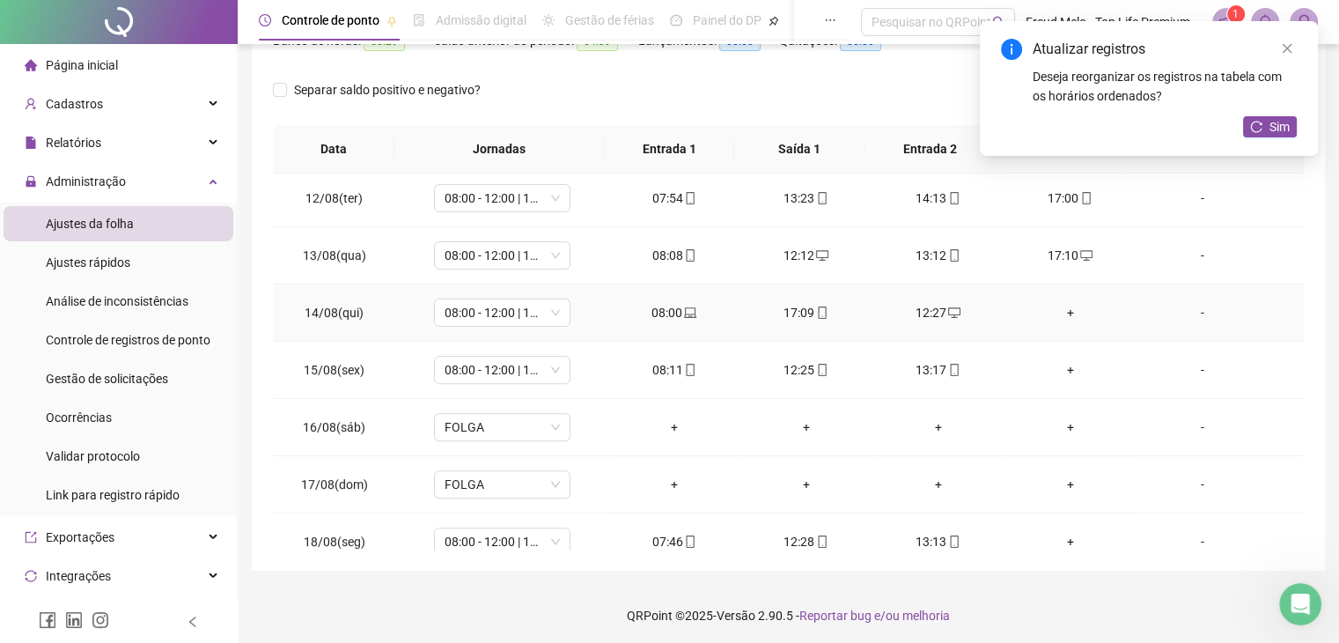
click at [1057, 312] on div "+" at bounding box center [1071, 312] width 104 height 19
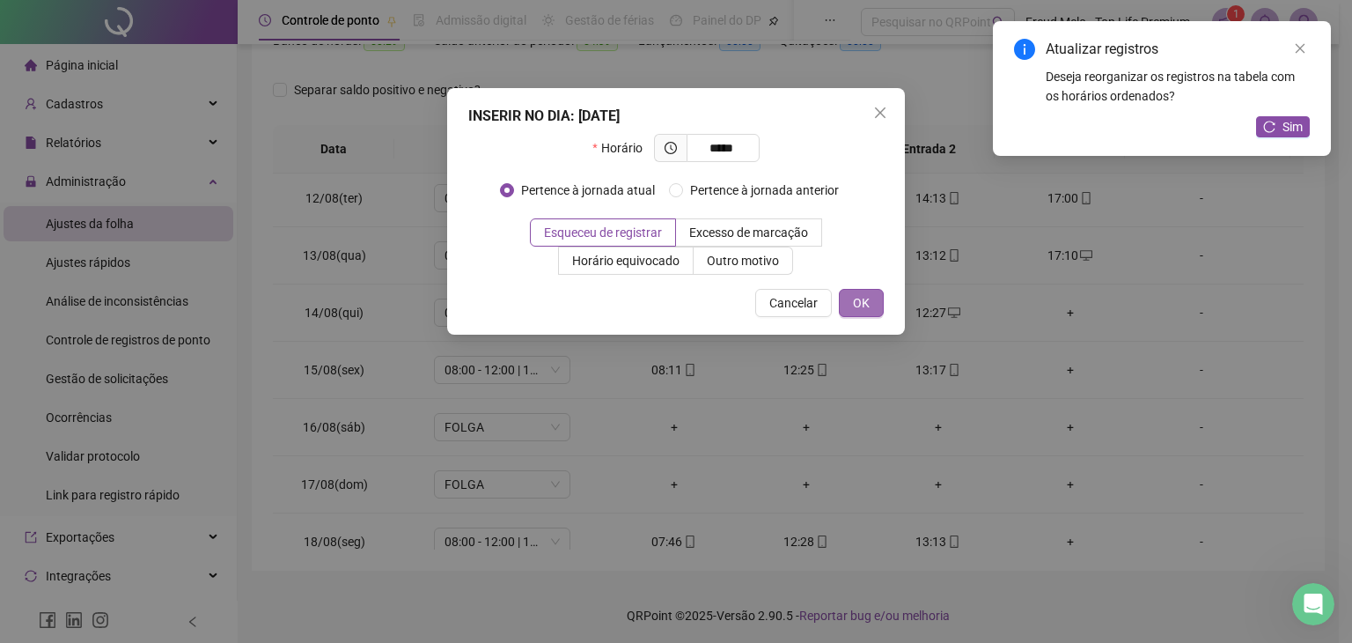
type input "*****"
click at [856, 301] on span "OK" at bounding box center [861, 302] width 17 height 19
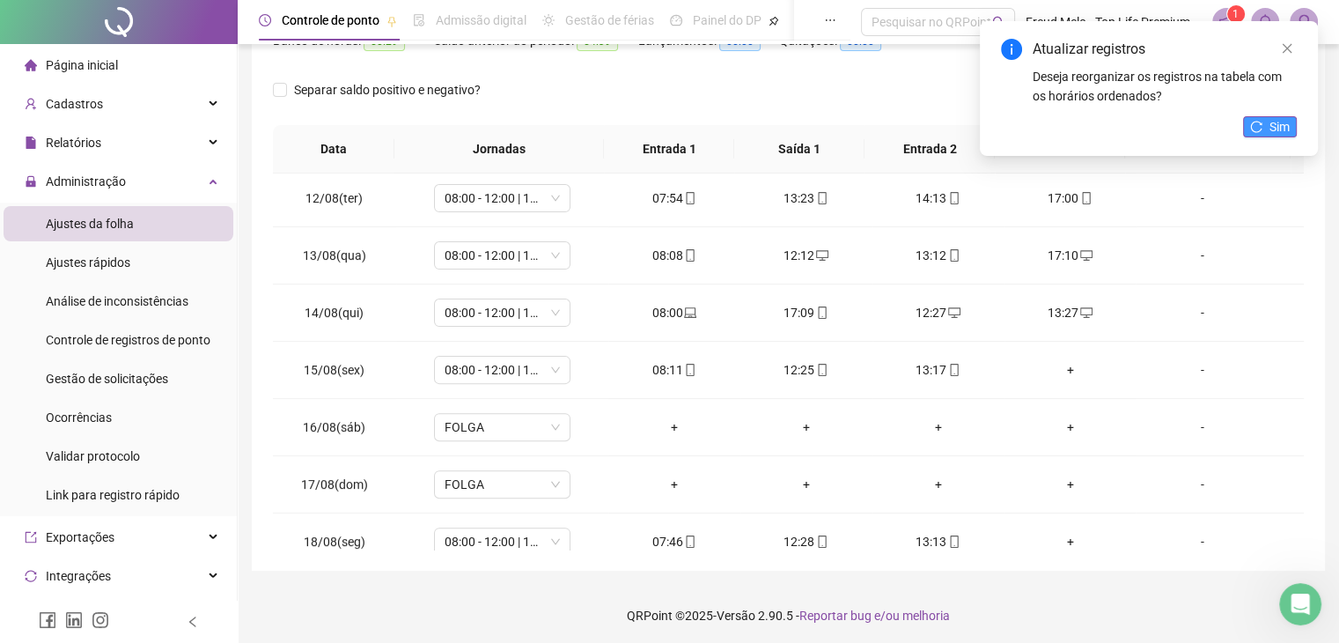
click at [1262, 132] on icon "reload" at bounding box center [1256, 127] width 12 height 12
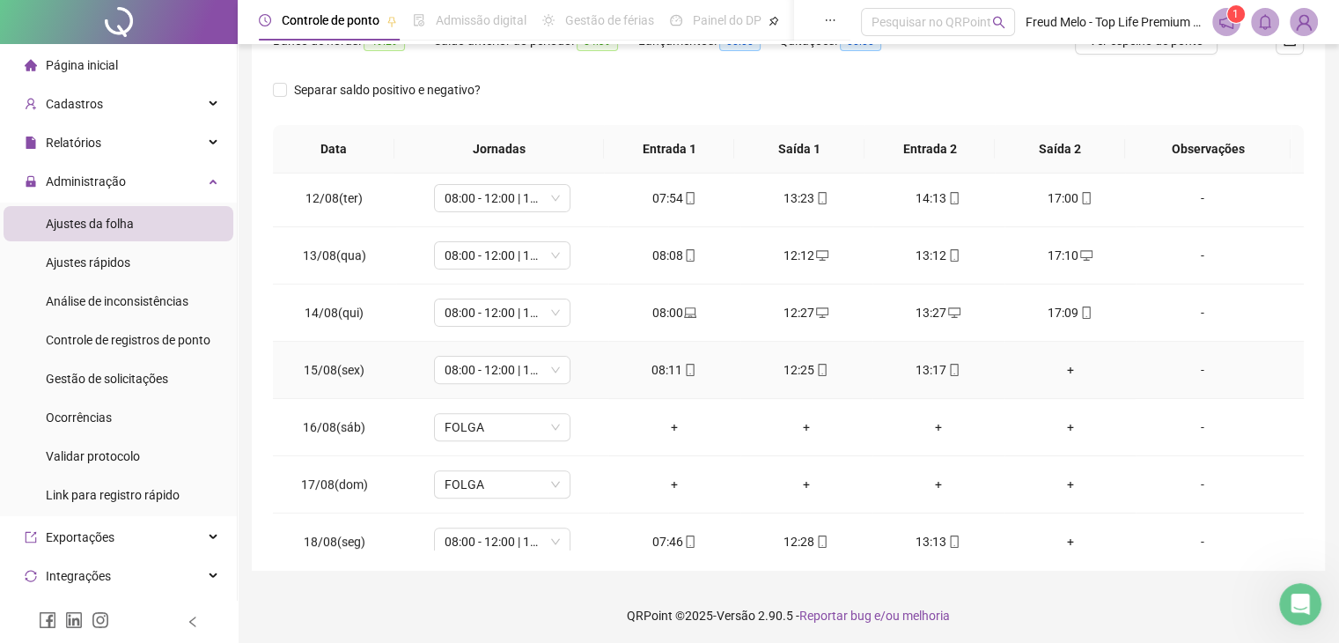
click at [1062, 370] on div "+" at bounding box center [1071, 369] width 104 height 19
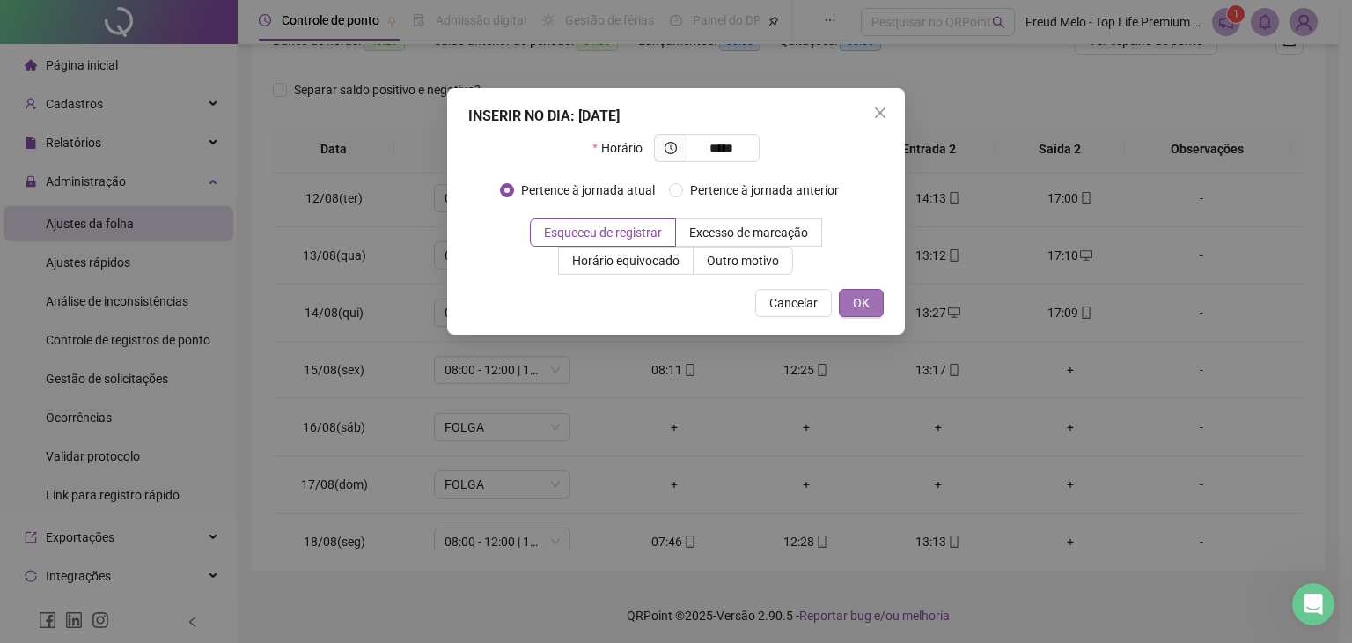
type input "*****"
click at [865, 304] on span "OK" at bounding box center [861, 302] width 17 height 19
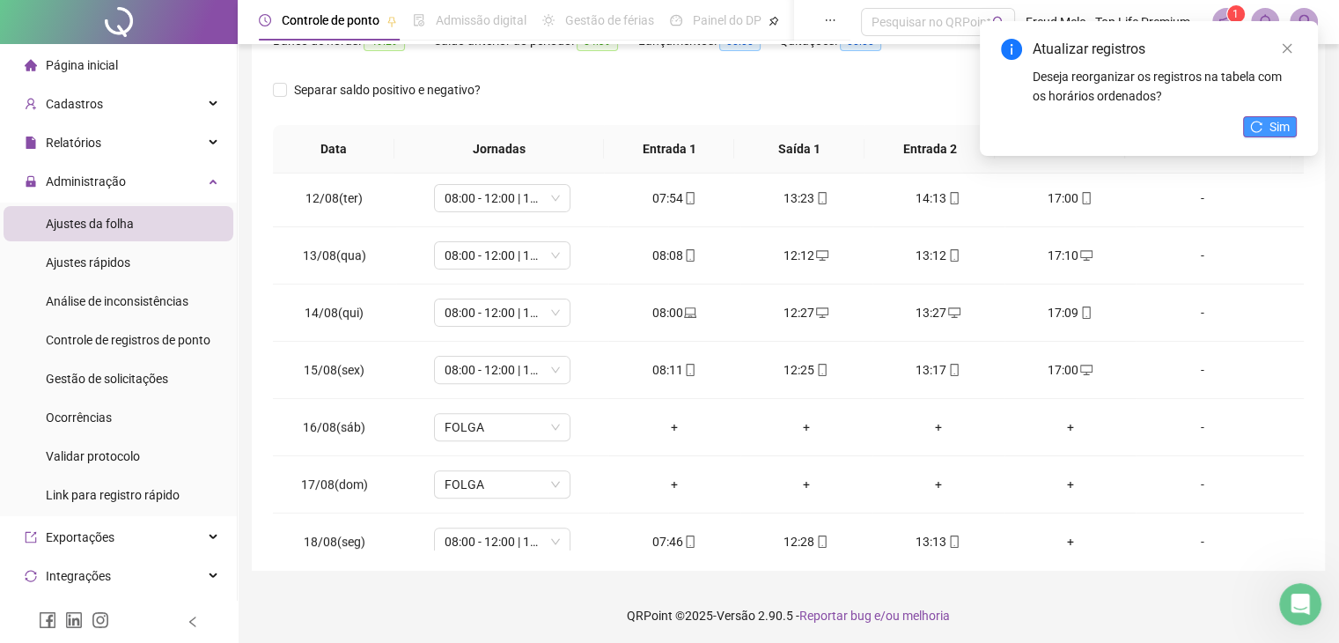
click at [1254, 129] on icon "reload" at bounding box center [1256, 127] width 12 height 12
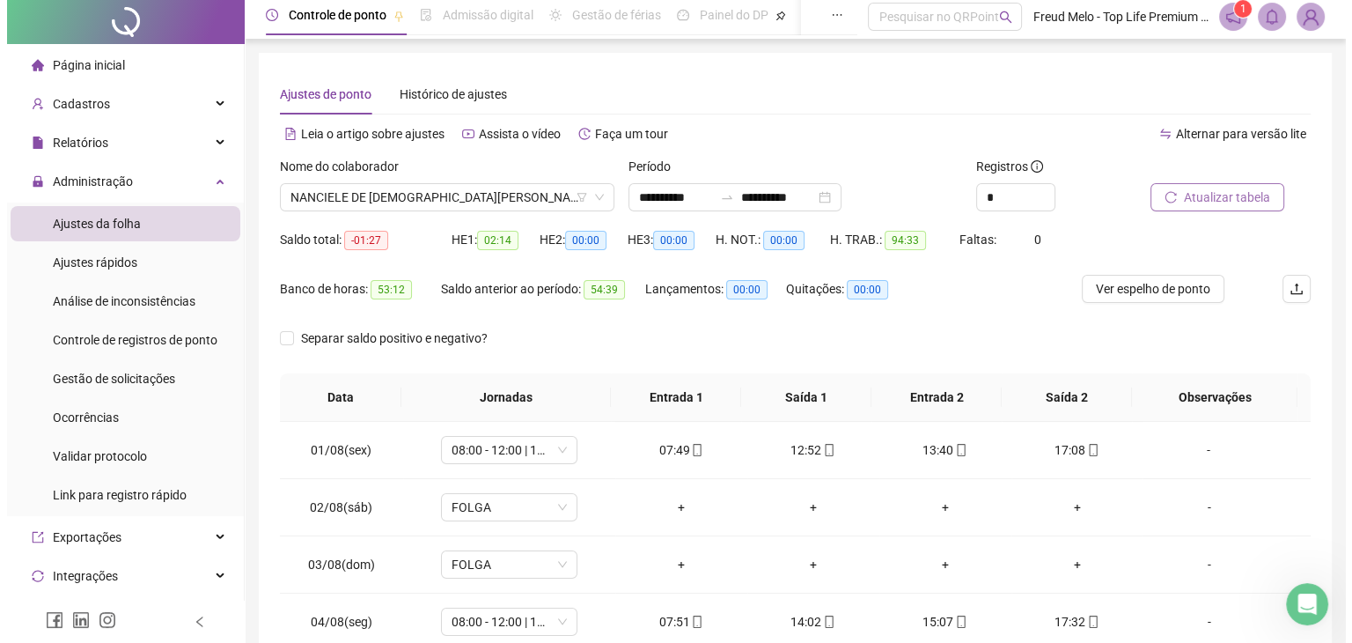
scroll to position [0, 0]
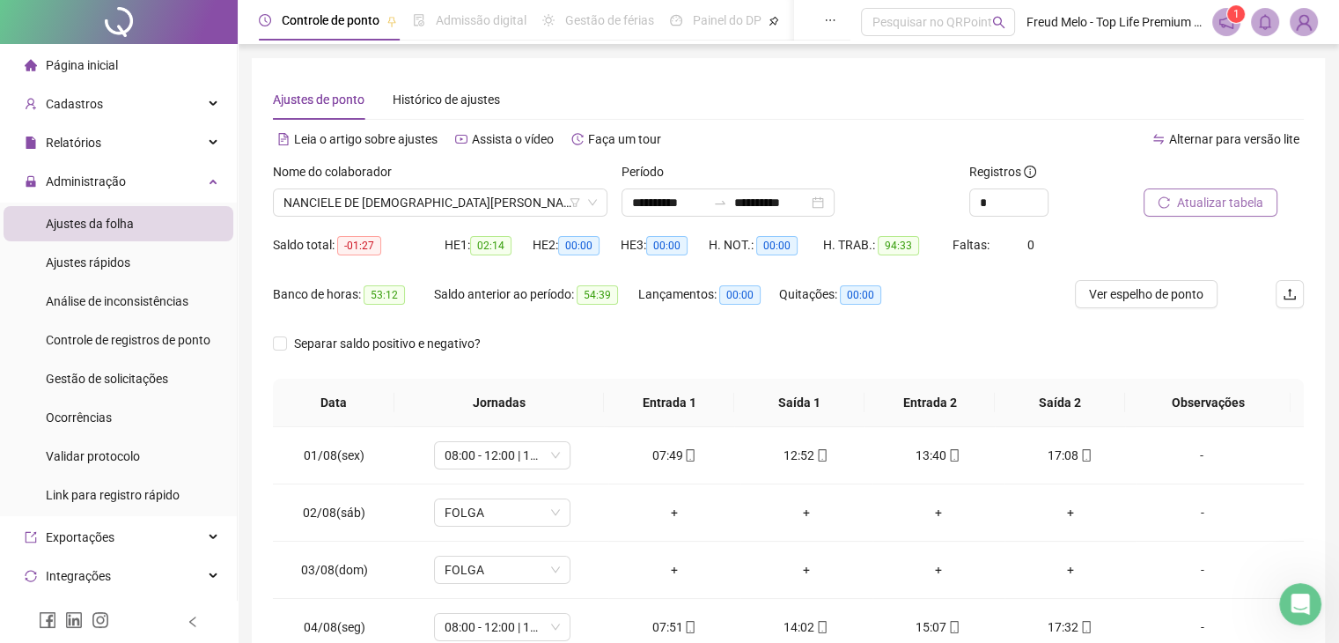
click at [1211, 202] on span "Atualizar tabela" at bounding box center [1220, 202] width 86 height 19
click at [1306, 20] on img at bounding box center [1304, 22] width 26 height 26
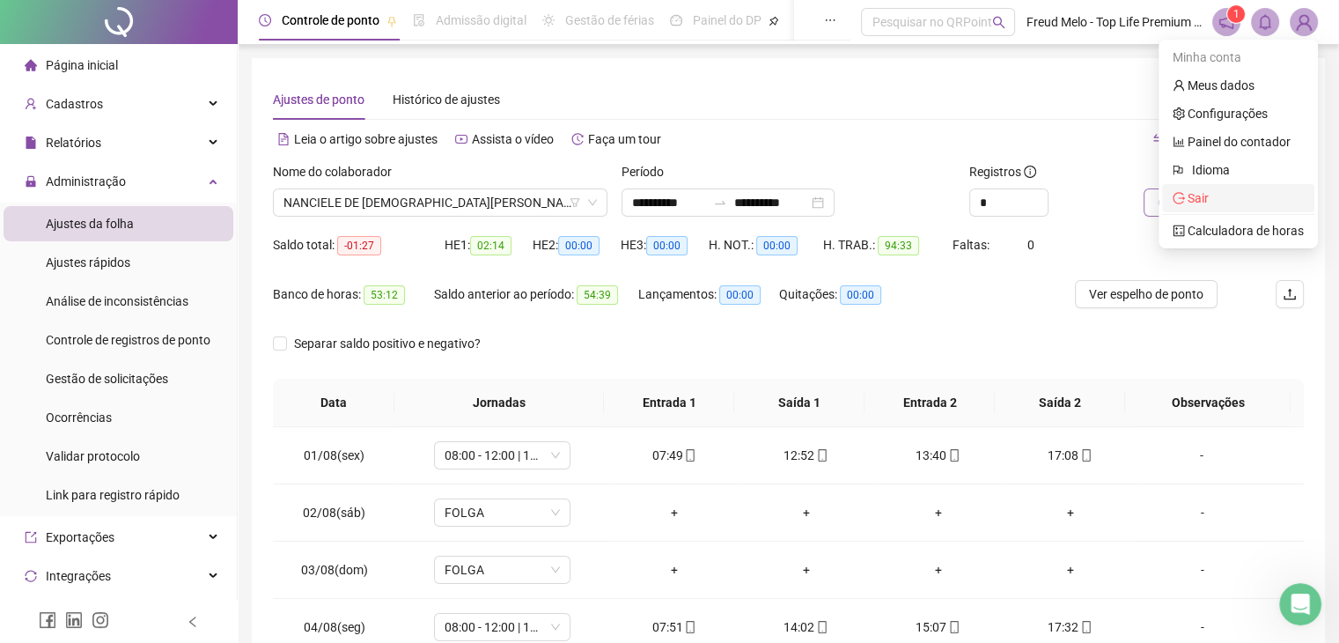
click at [1219, 198] on span "Sair" at bounding box center [1238, 197] width 131 height 19
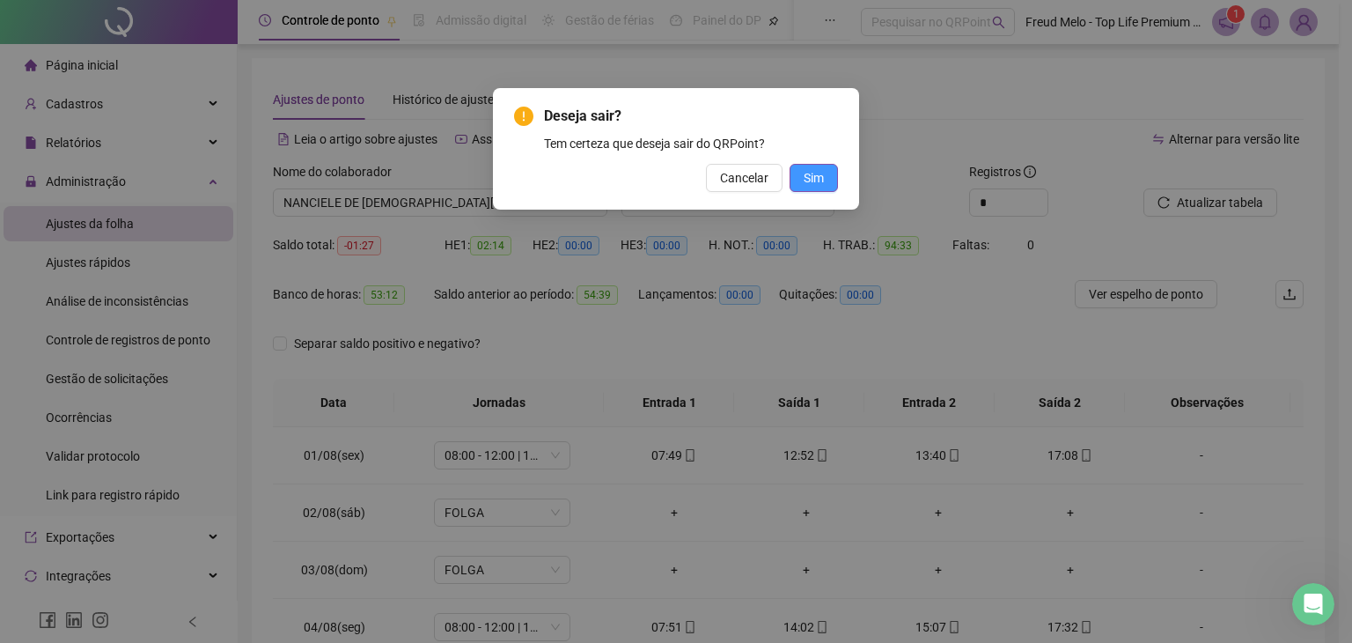
click at [823, 182] on span "Sim" at bounding box center [814, 177] width 20 height 19
